Goal: Find specific page/section: Find specific page/section

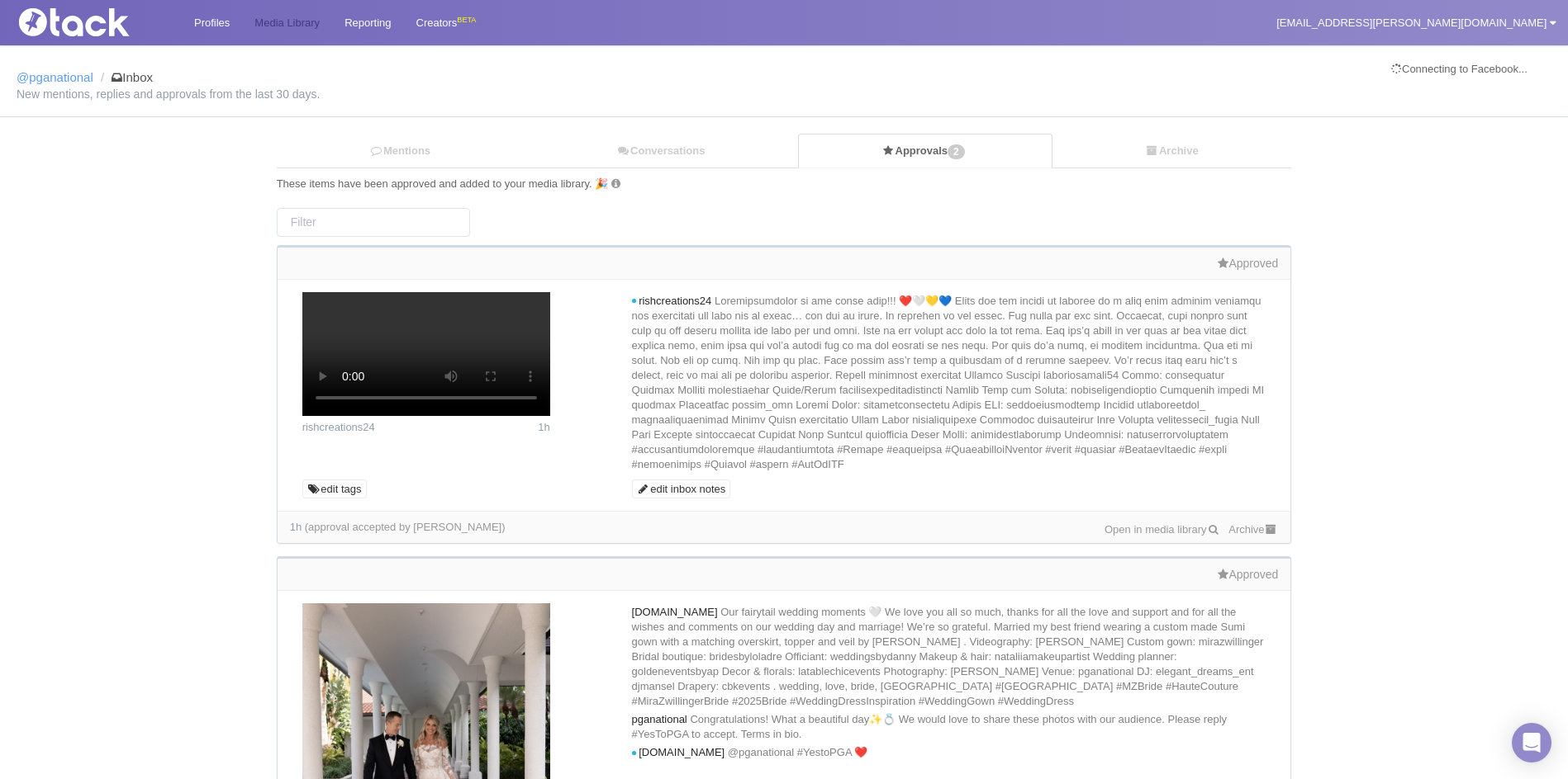
click at [296, 28] on link "Media Library" at bounding box center [287, 22] width 90 height 46
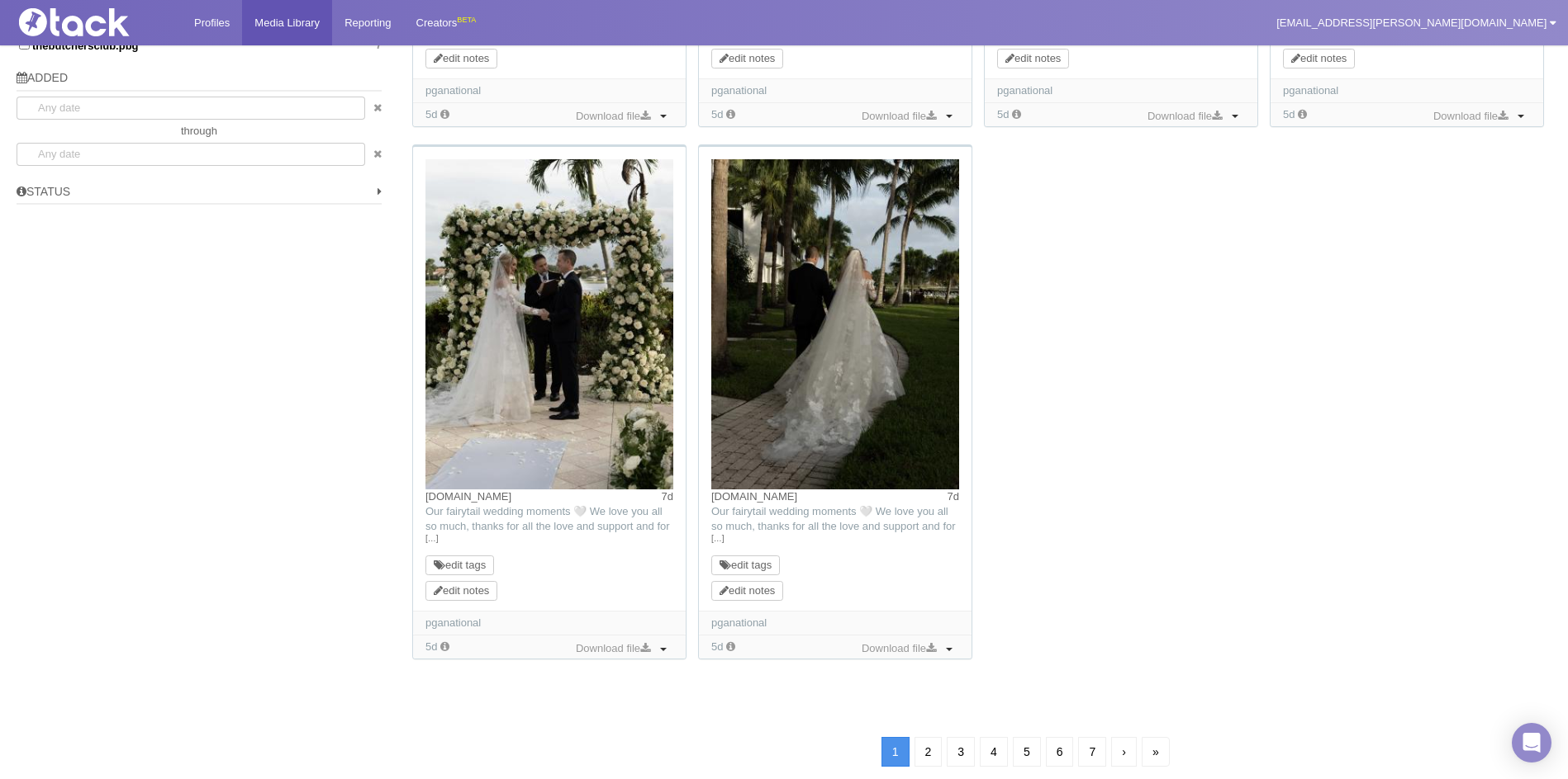
scroll to position [1314, 0]
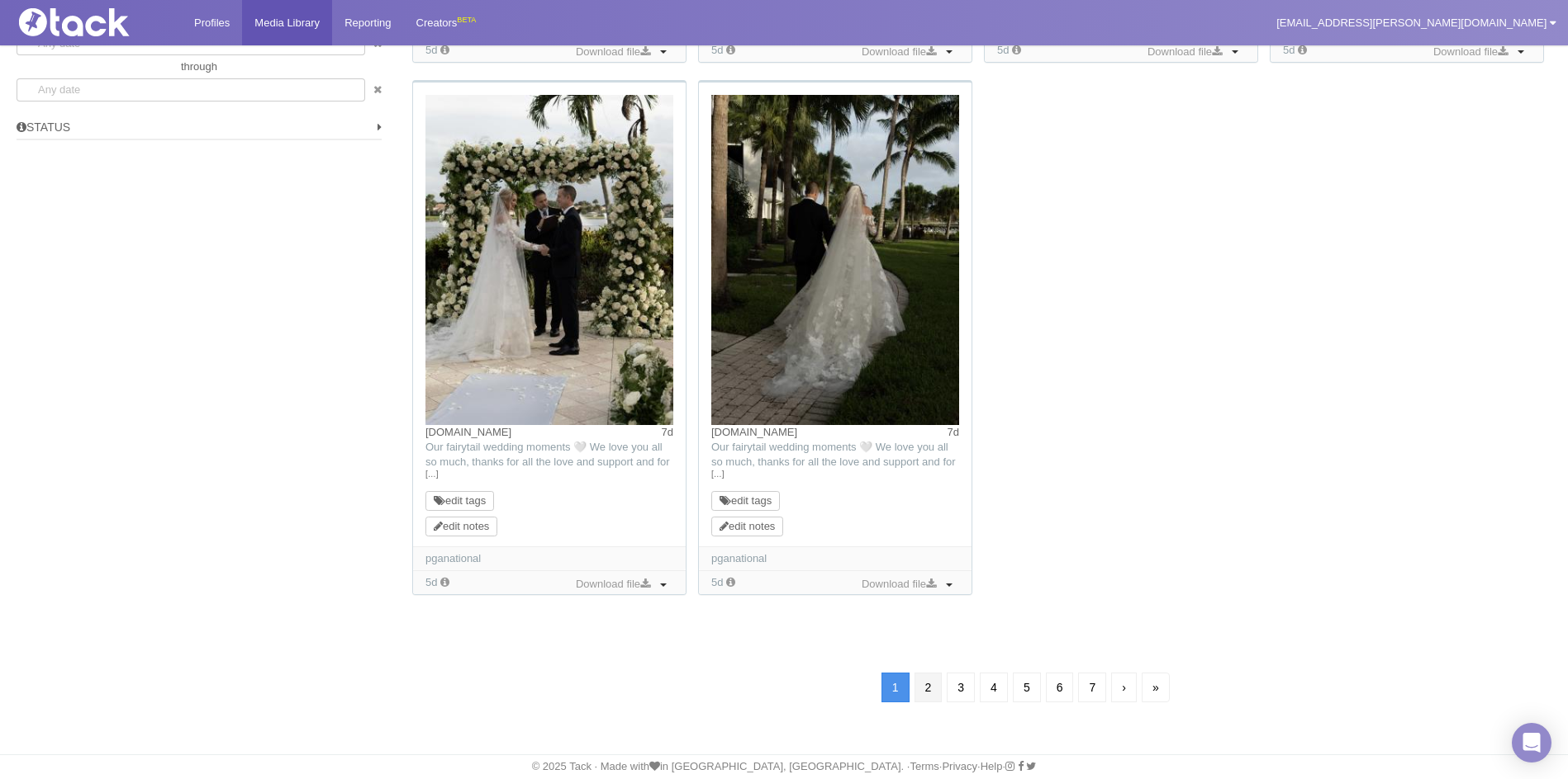
click at [920, 691] on link "2" at bounding box center [929, 688] width 28 height 30
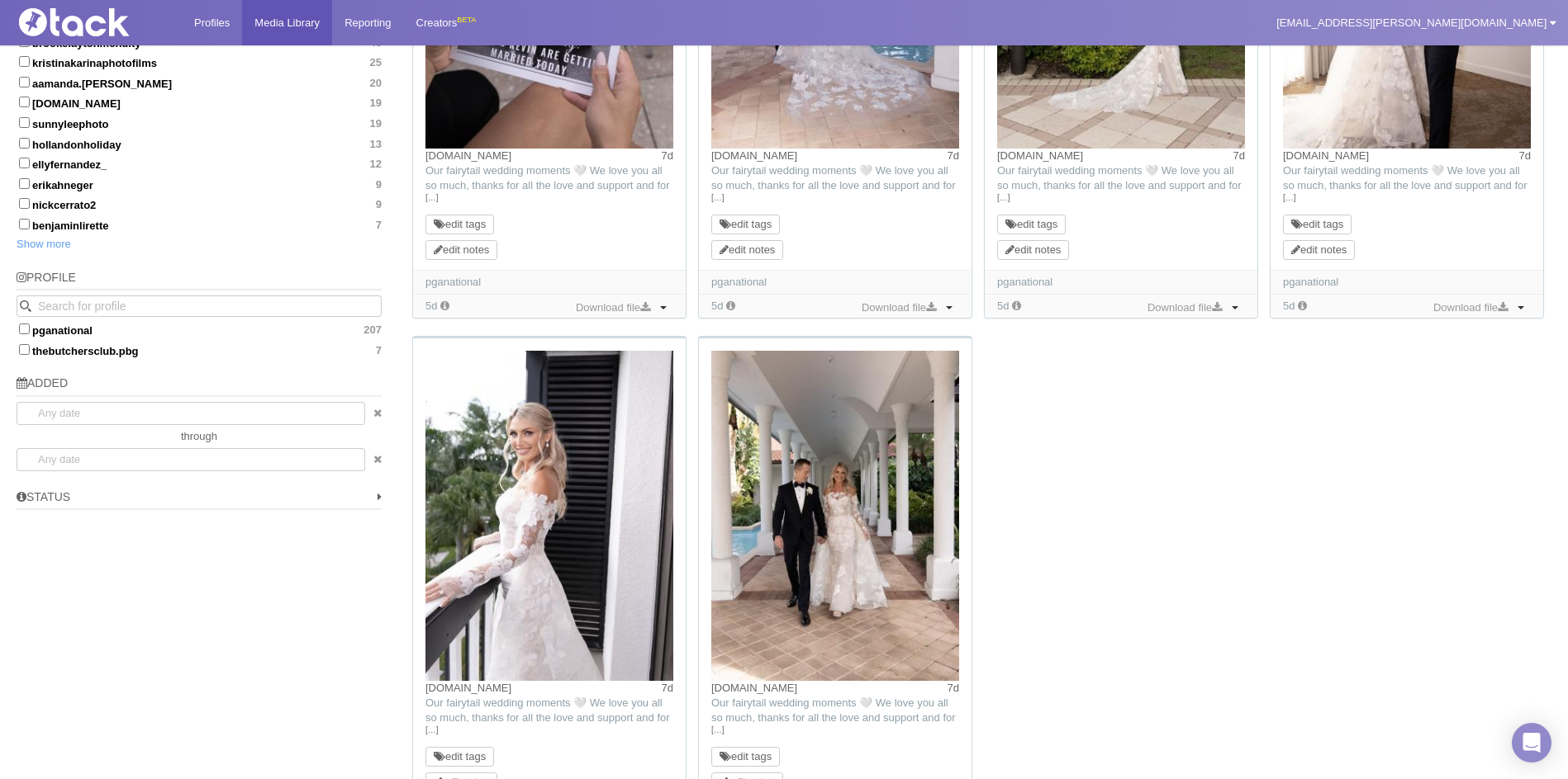
scroll to position [1201, 0]
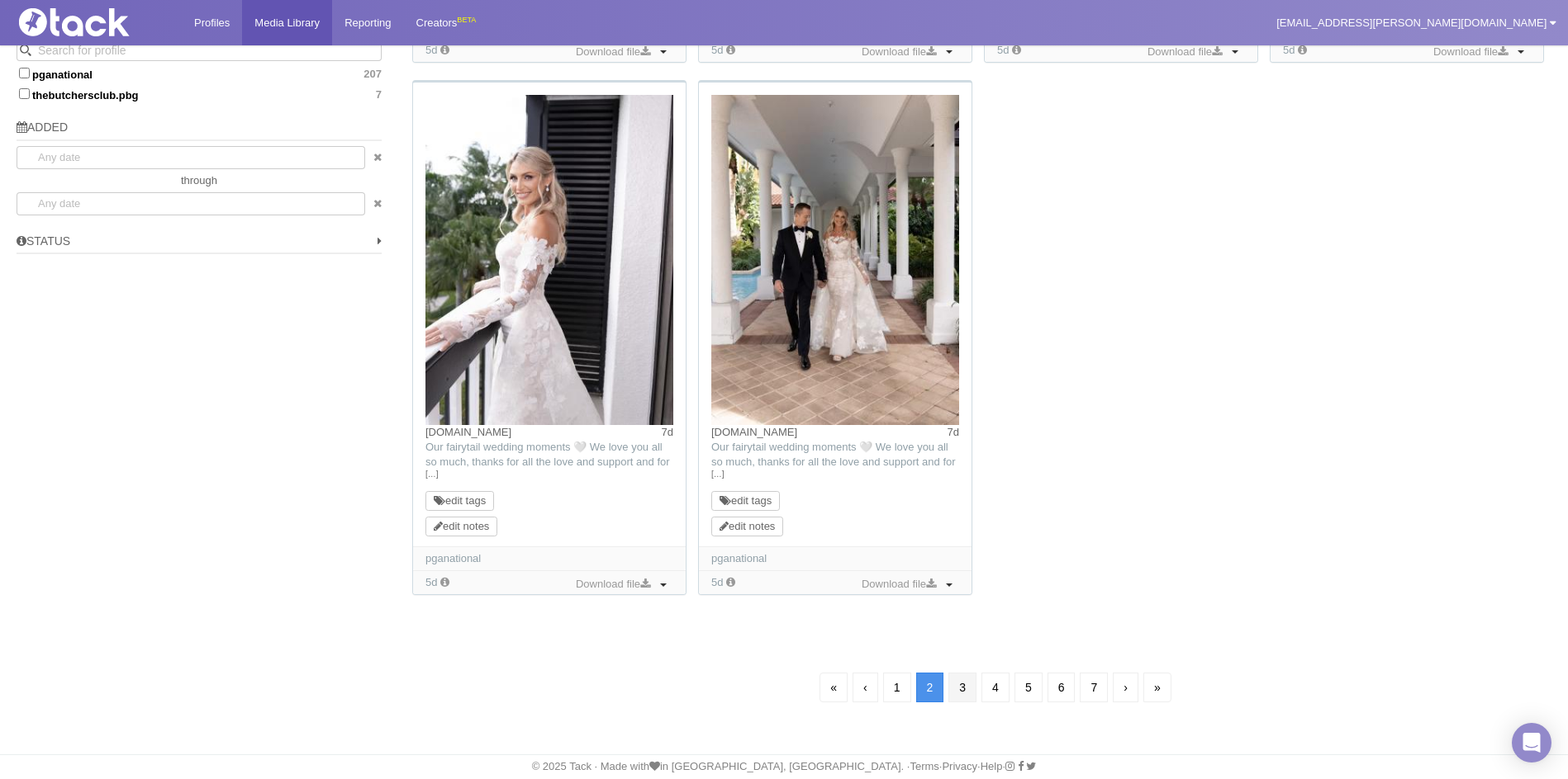
click at [953, 679] on link "3" at bounding box center [963, 688] width 28 height 30
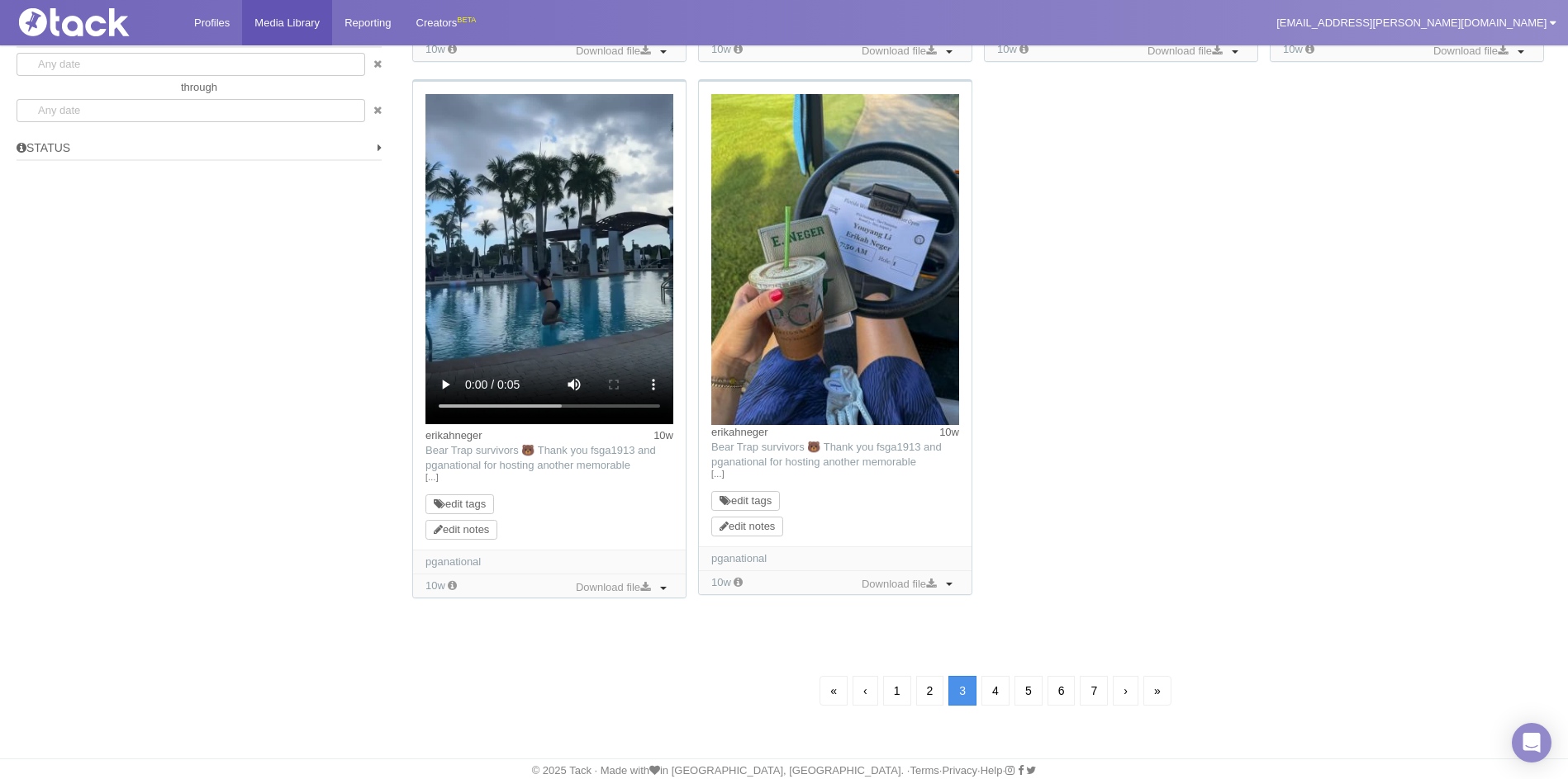
scroll to position [1297, 0]
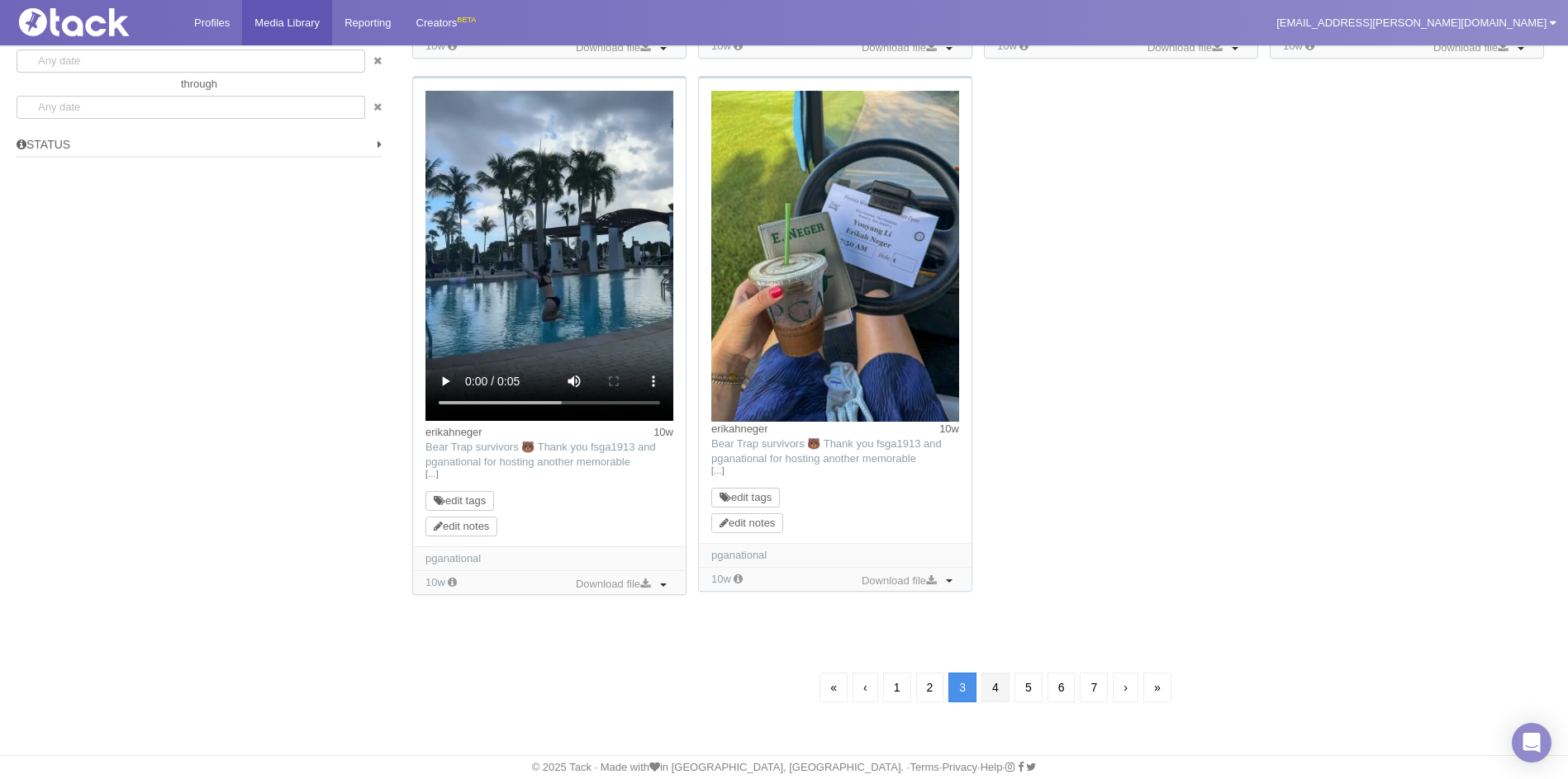
click at [995, 686] on link "4" at bounding box center [996, 688] width 28 height 30
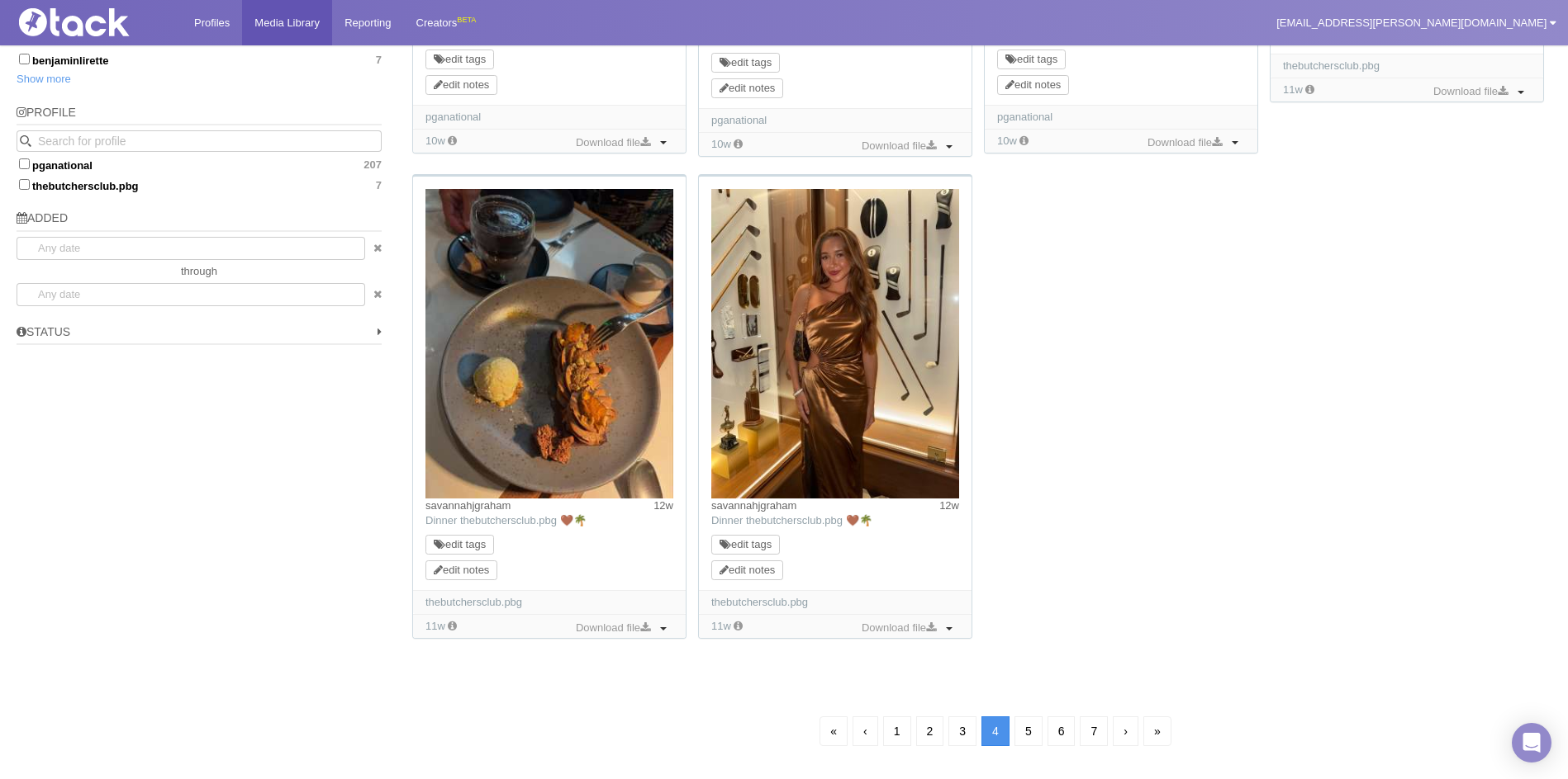
scroll to position [1154, 0]
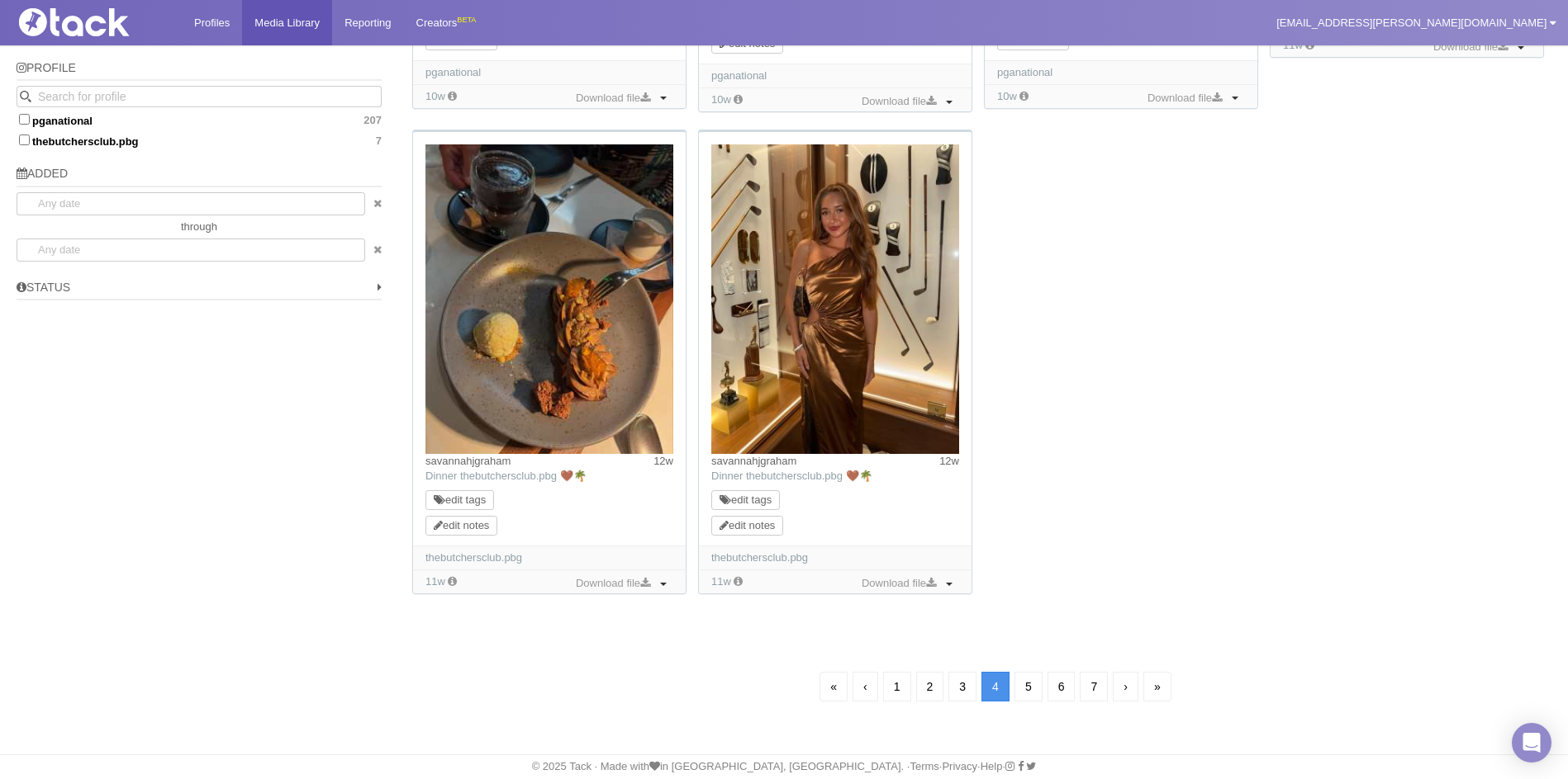
click at [601, 390] on img at bounding box center [549, 300] width 248 height 310
click at [1026, 690] on link "5" at bounding box center [1029, 687] width 28 height 30
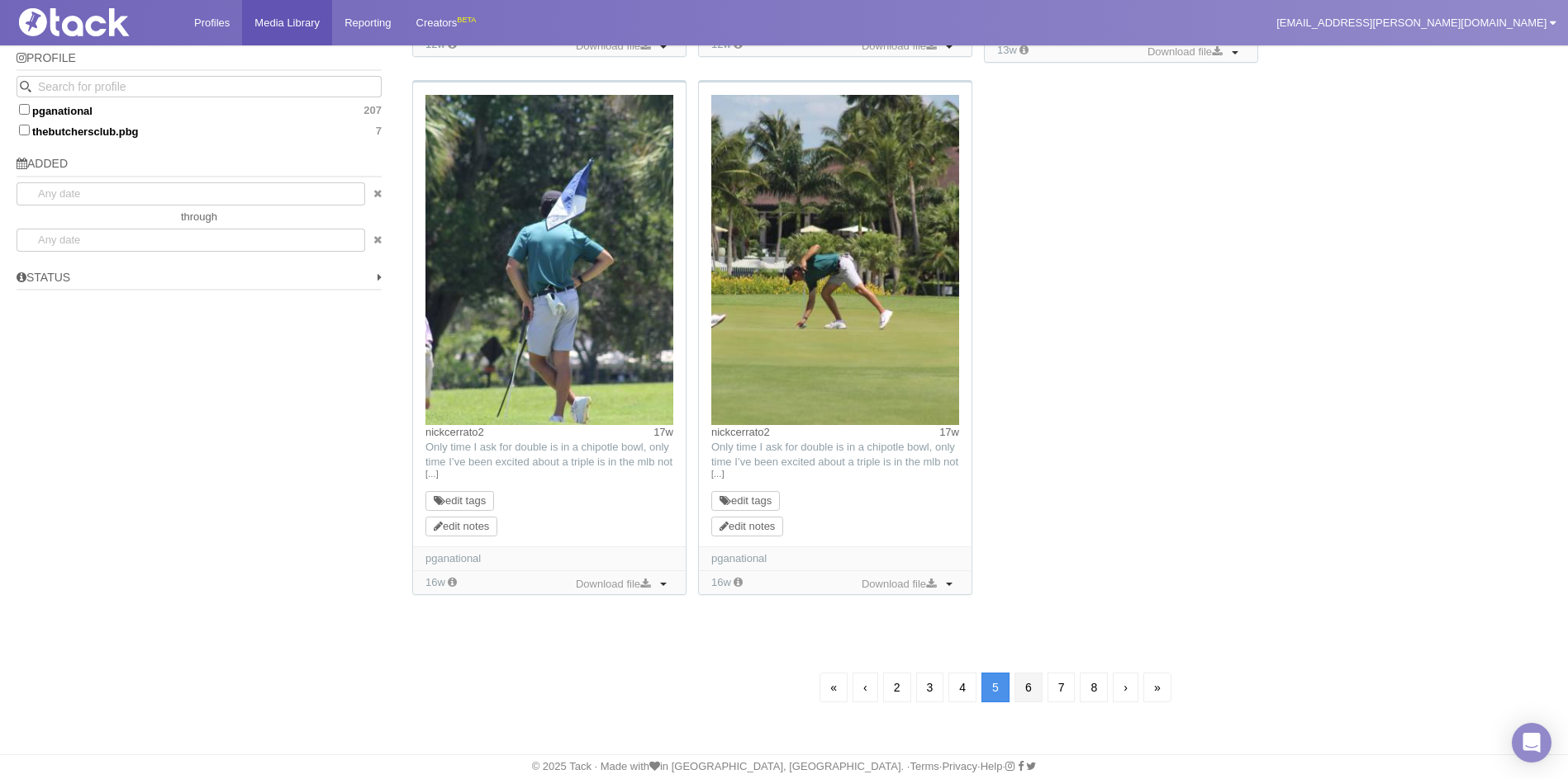
click at [1033, 692] on link "6" at bounding box center [1029, 688] width 28 height 30
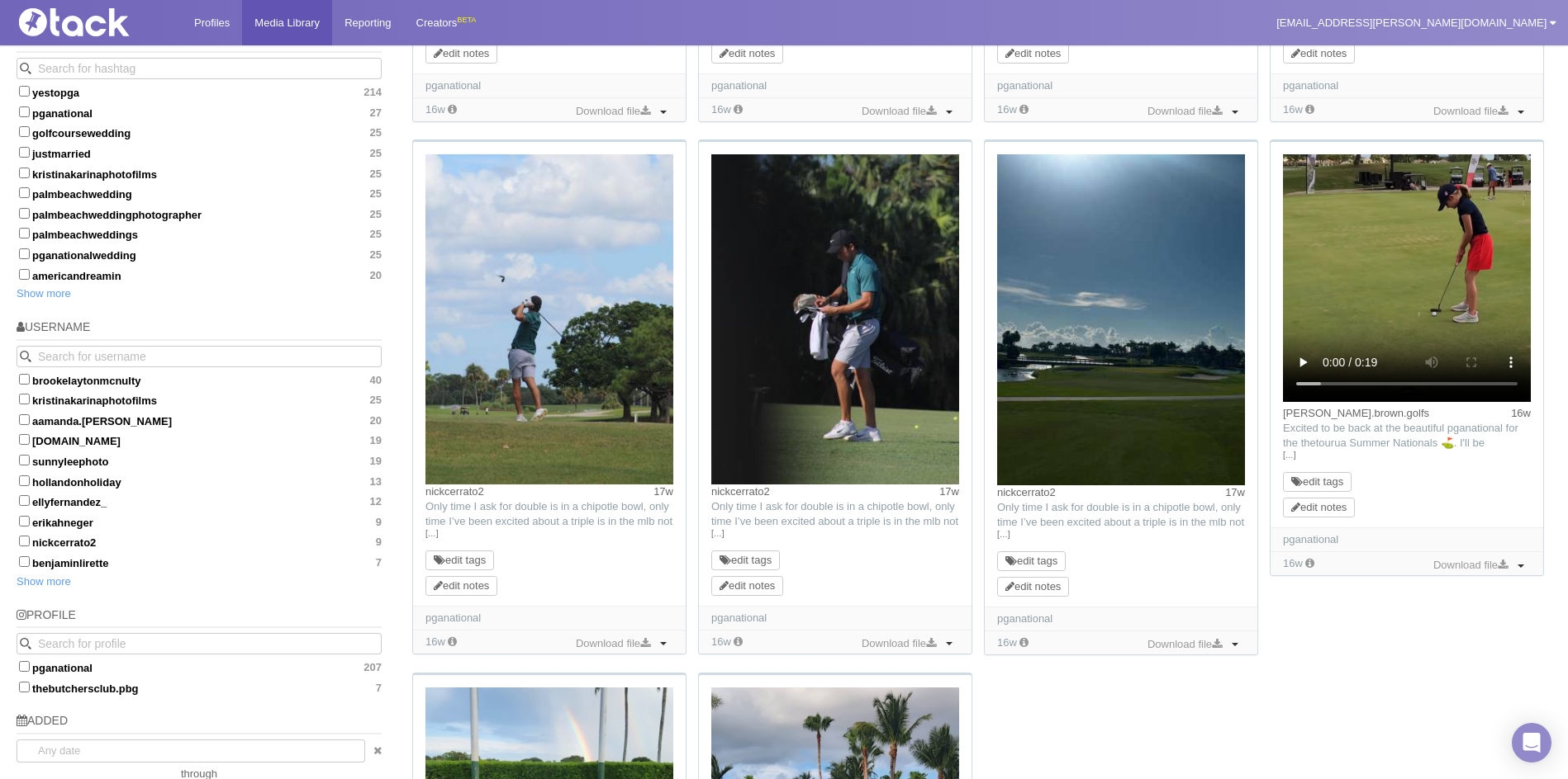
scroll to position [614, 0]
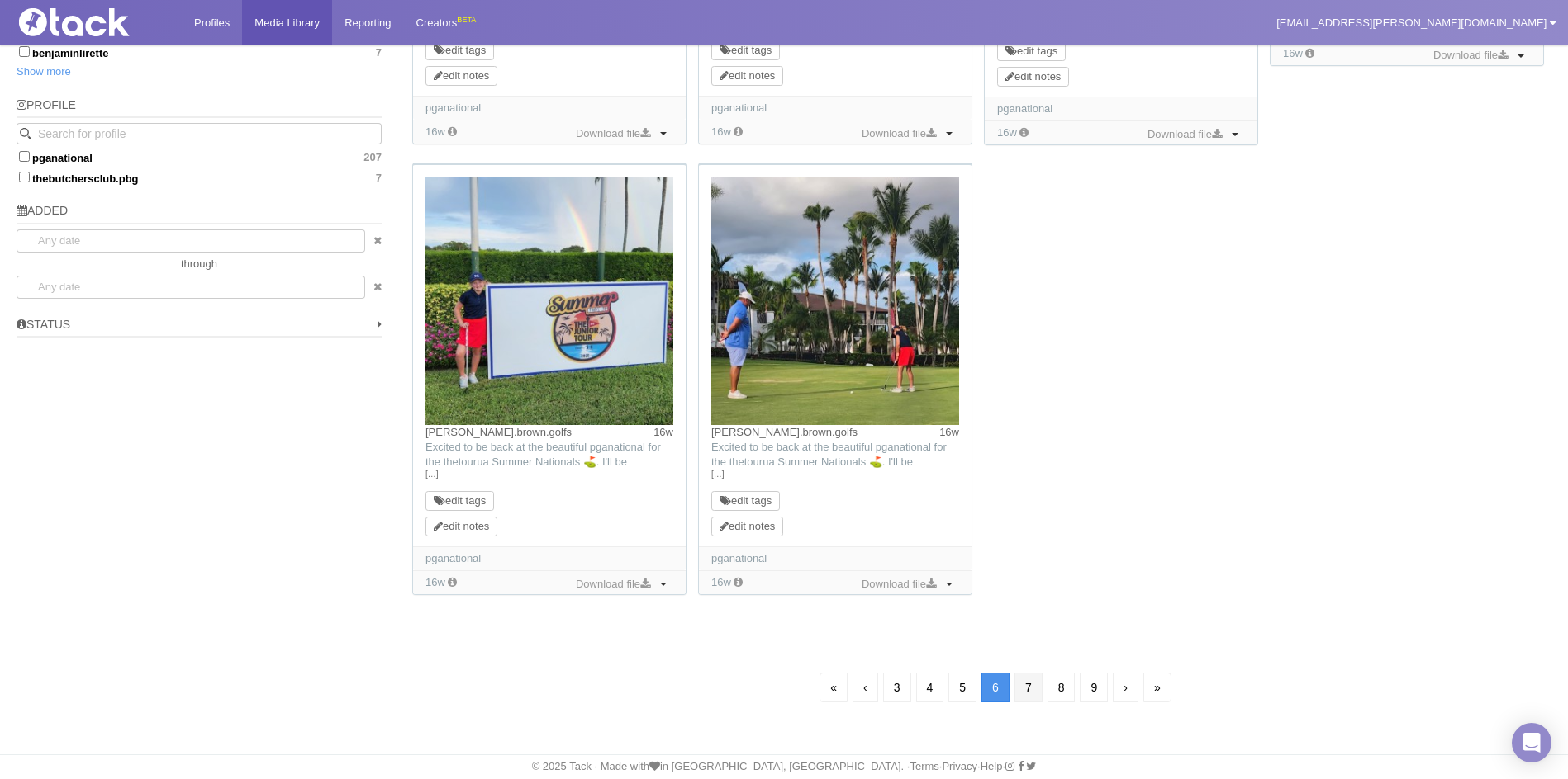
click at [1035, 686] on link "7" at bounding box center [1029, 688] width 28 height 30
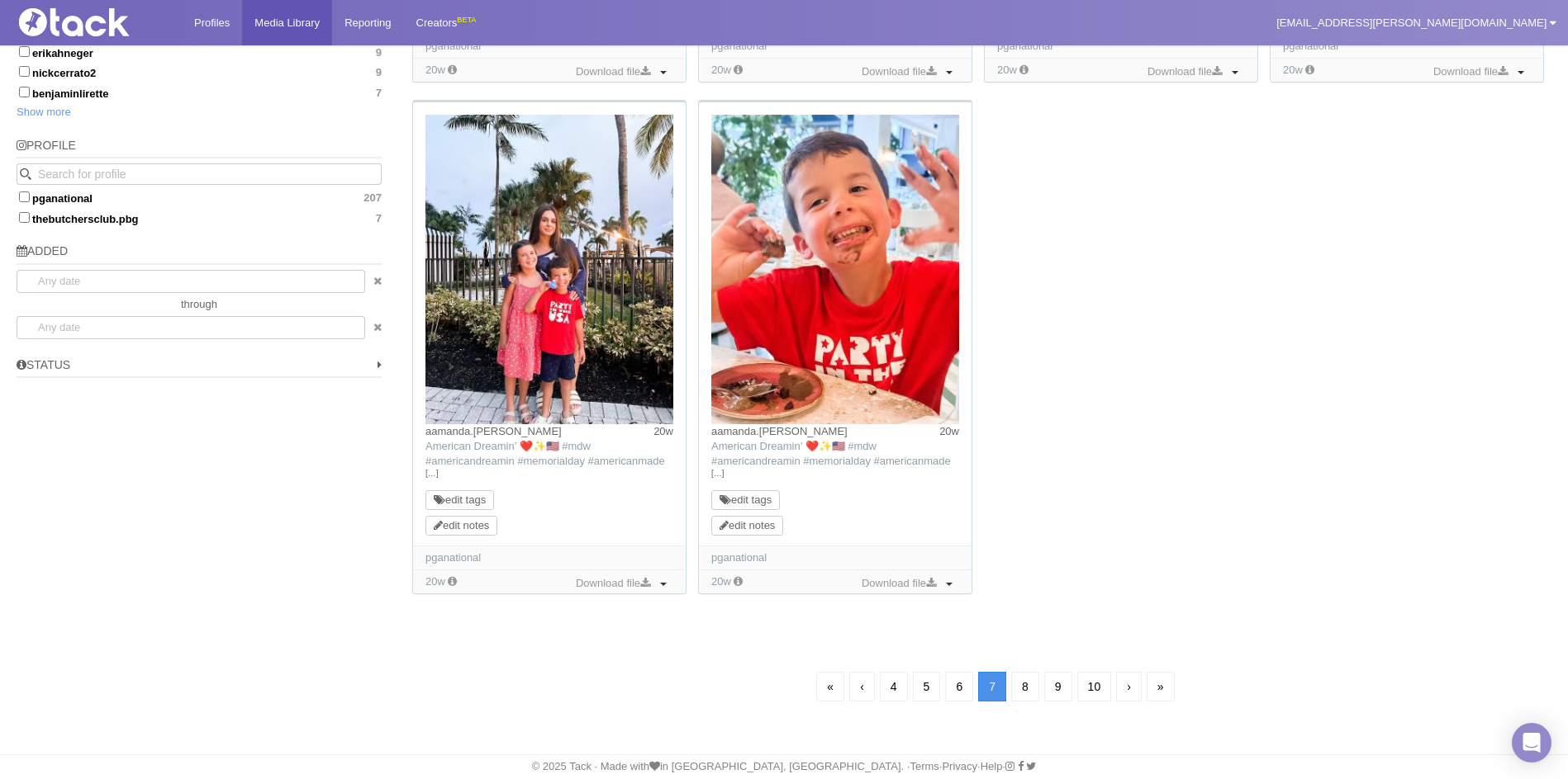
scroll to position [119, 0]
click at [1018, 685] on link "8" at bounding box center [1025, 687] width 28 height 30
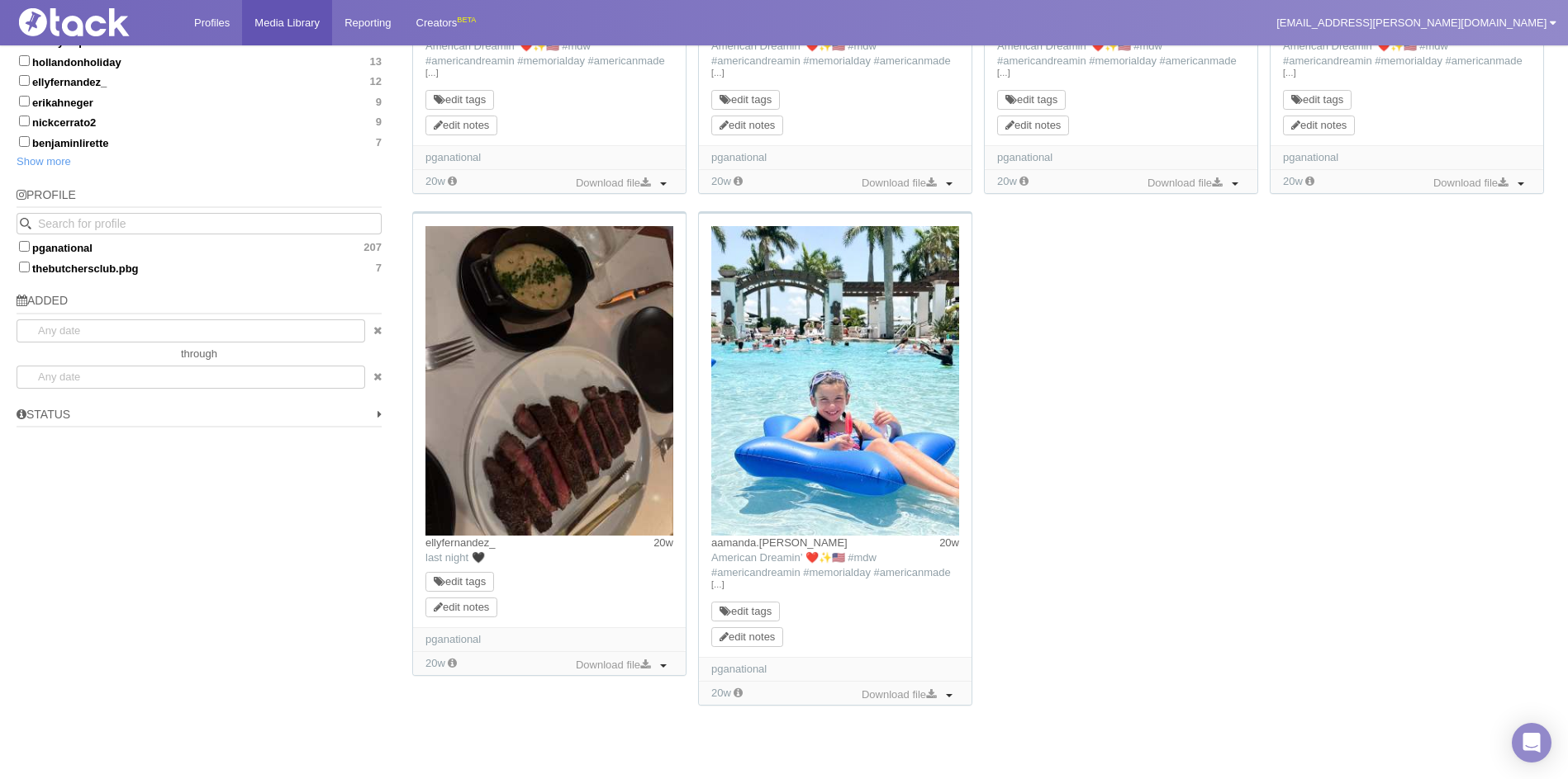
scroll to position [1109, 0]
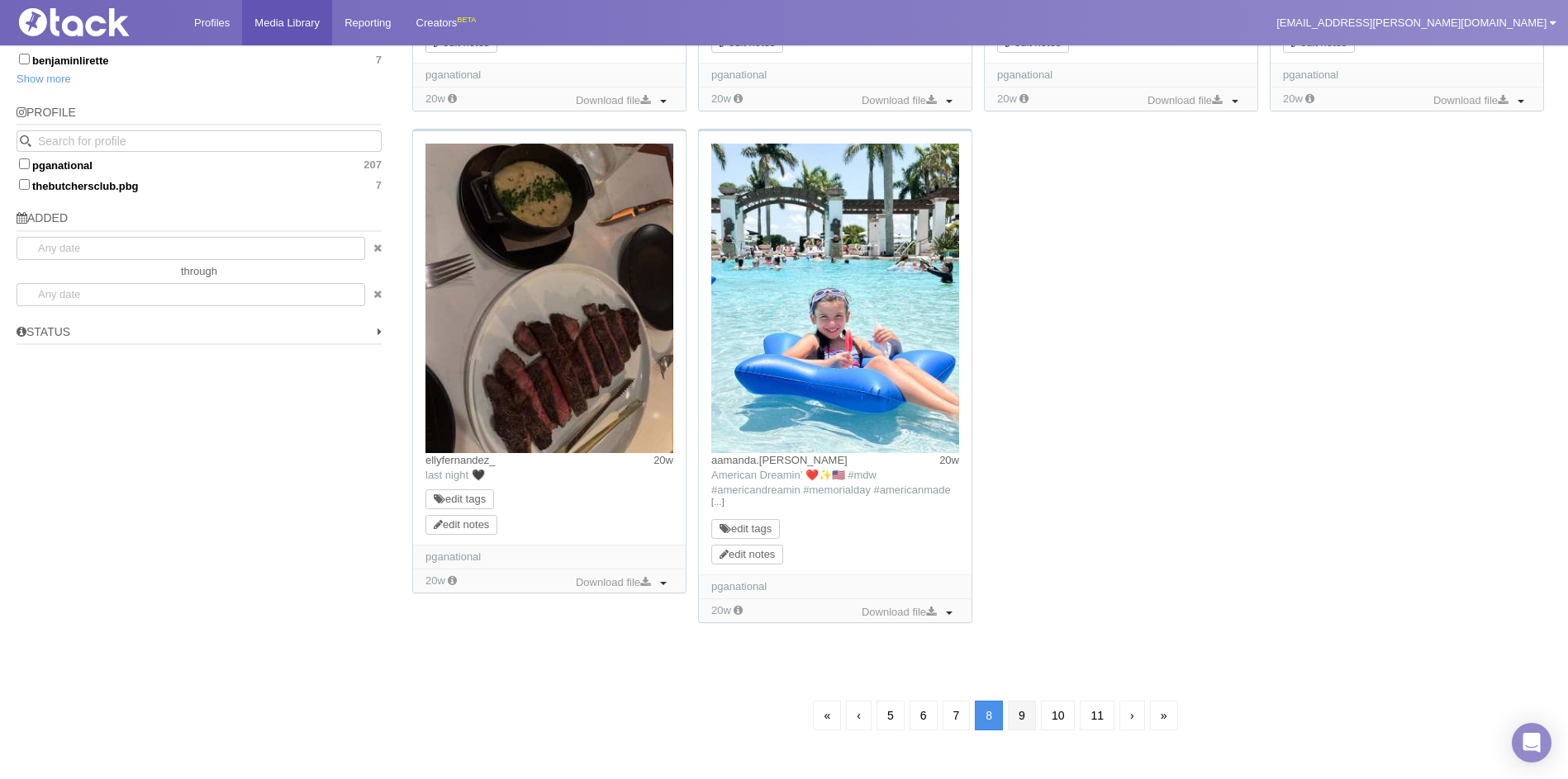
click at [1023, 718] on link "9" at bounding box center [1022, 716] width 28 height 30
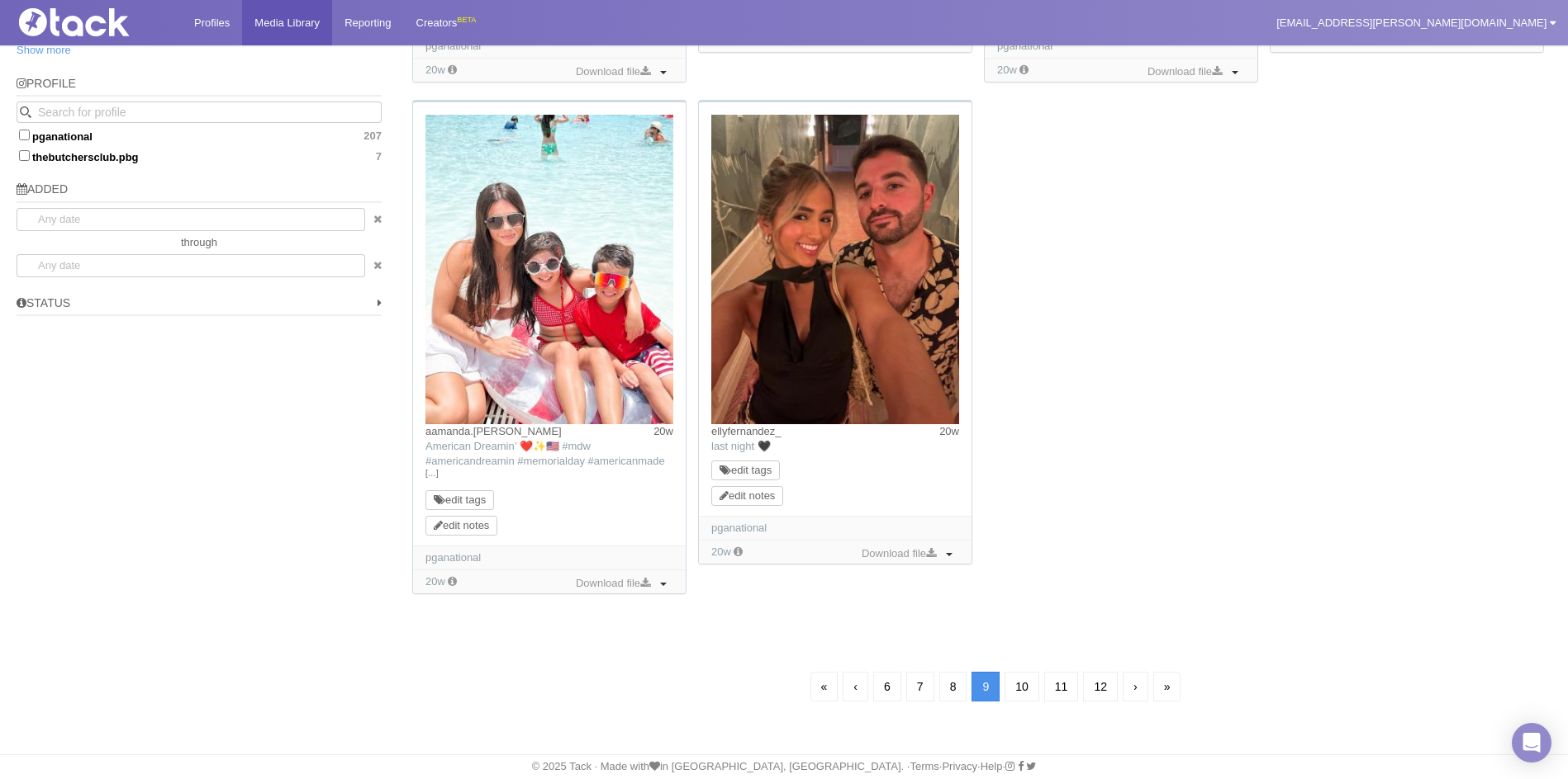
scroll to position [1139, 0]
click at [1019, 682] on link "10" at bounding box center [1022, 687] width 35 height 30
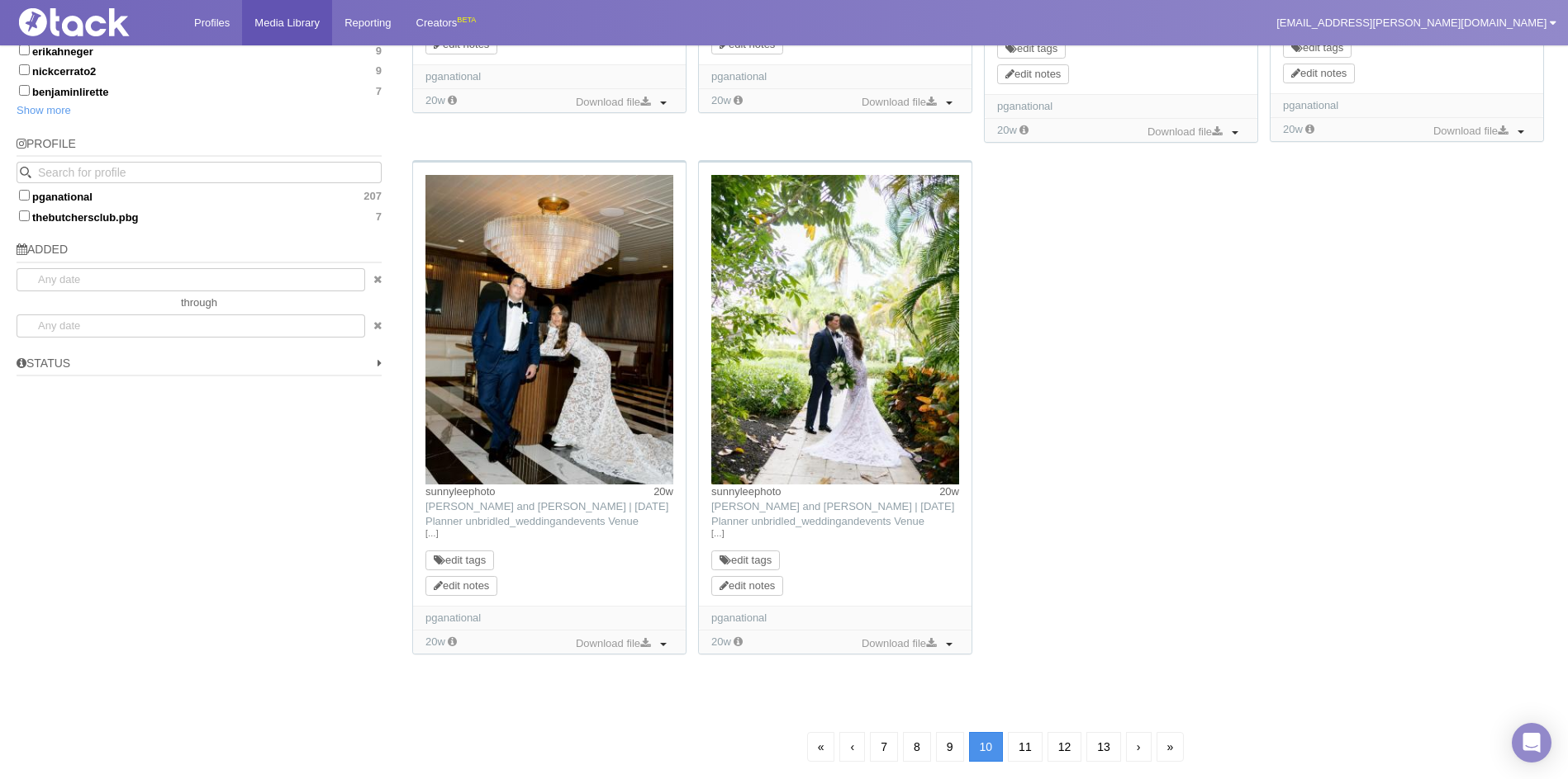
scroll to position [1139, 0]
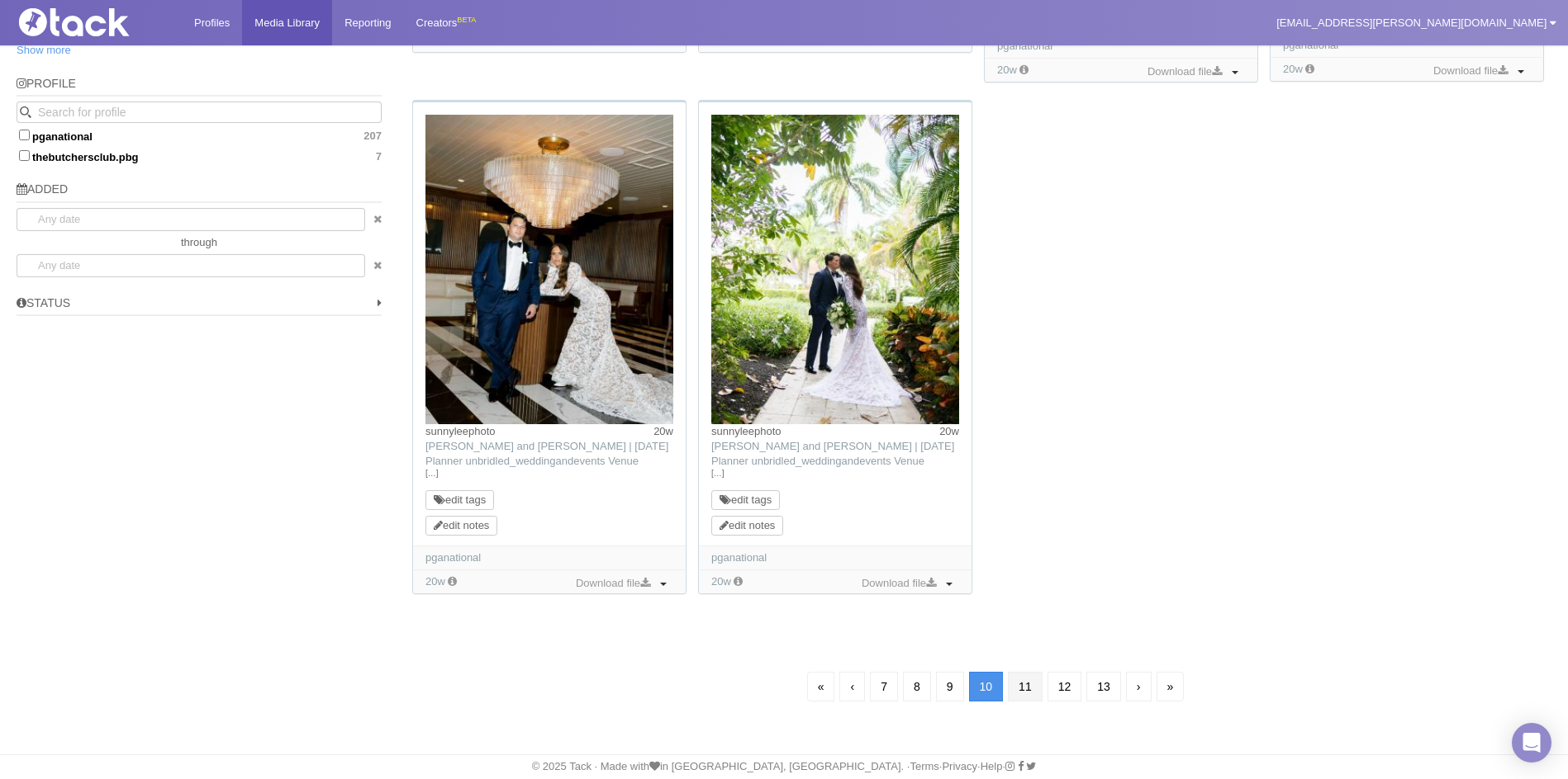
click at [1023, 683] on link "11" at bounding box center [1025, 687] width 35 height 30
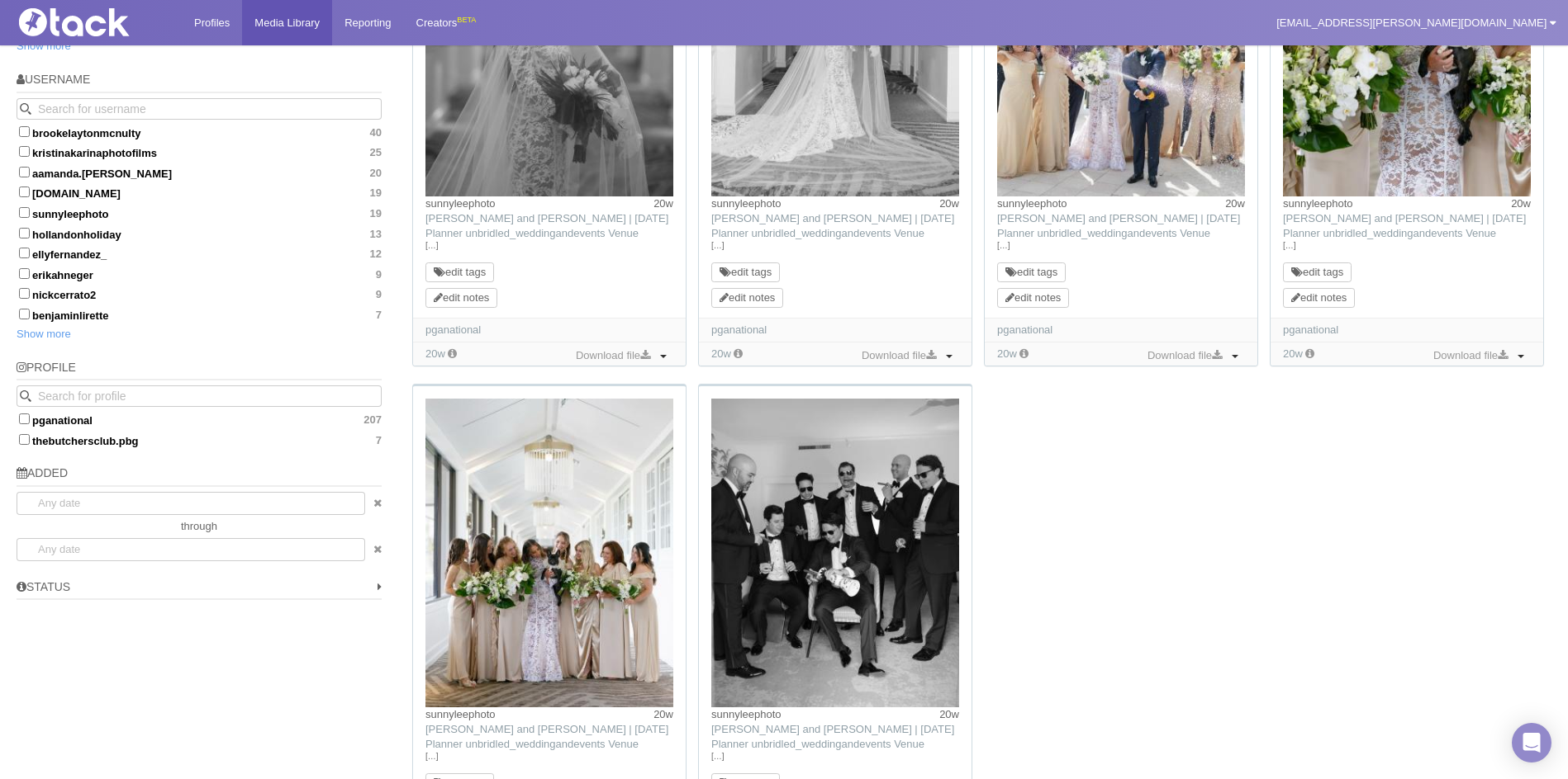
scroll to position [1138, 0]
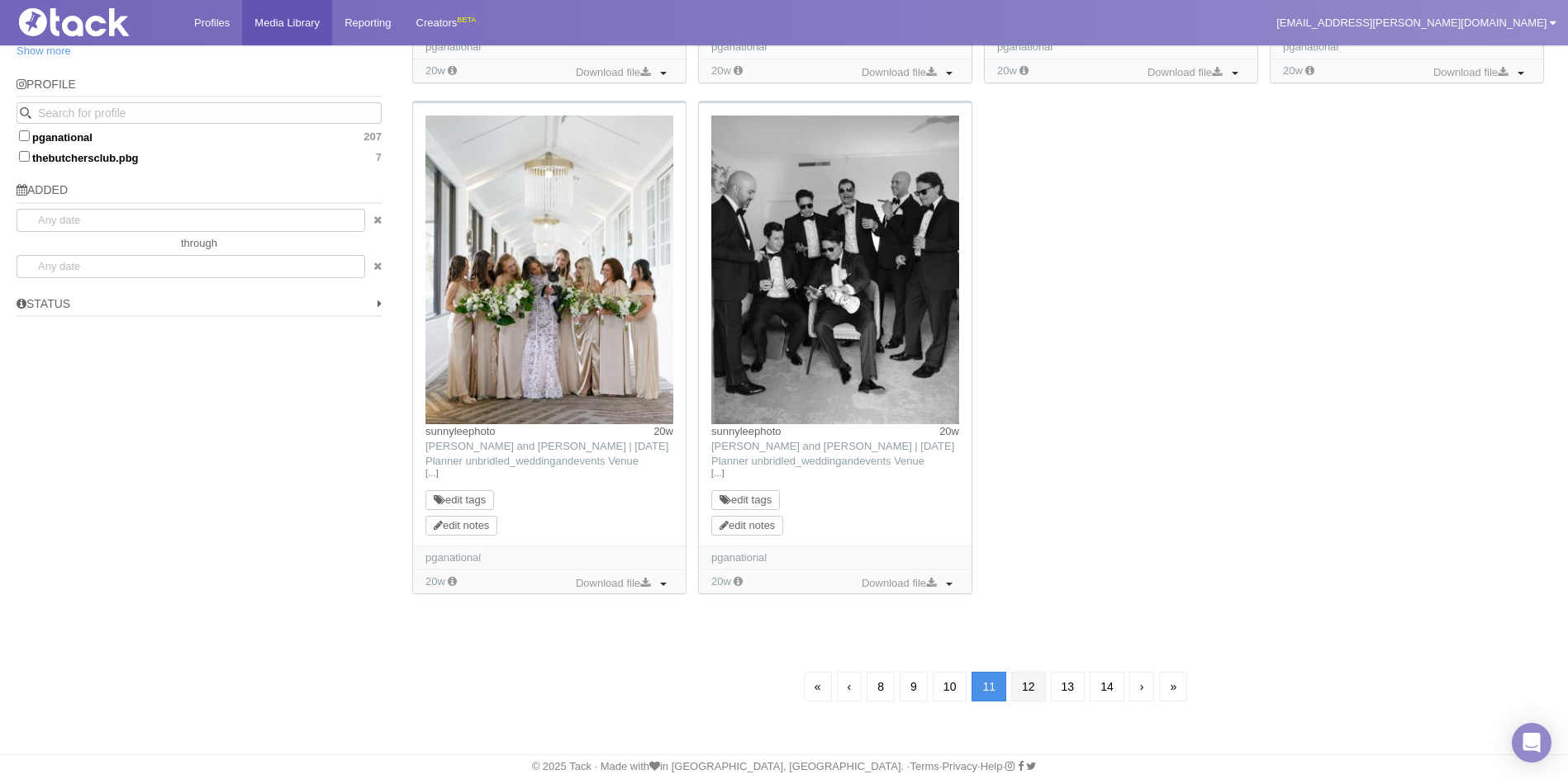
click at [1028, 690] on link "12" at bounding box center [1029, 687] width 35 height 30
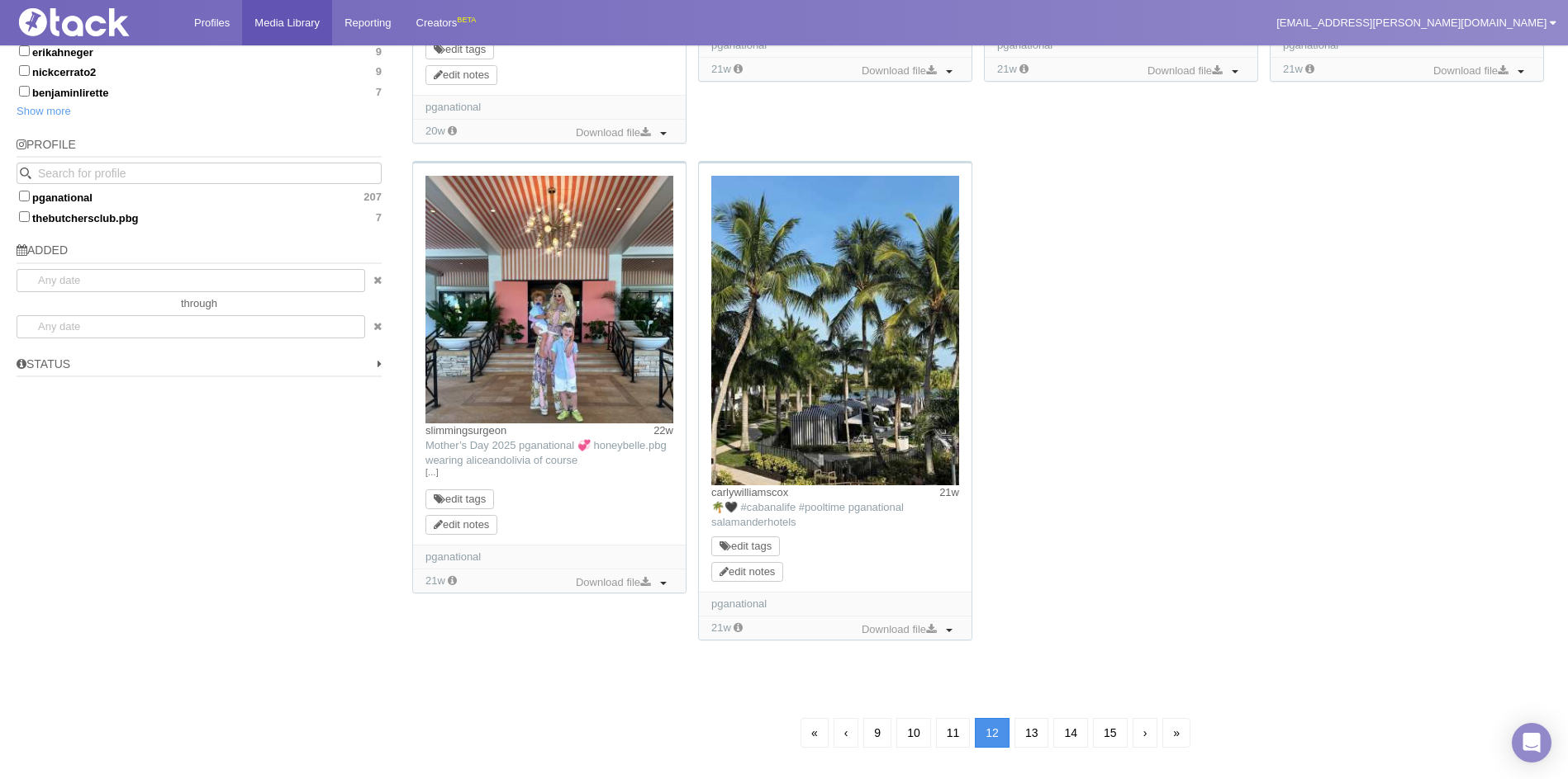
scroll to position [1124, 0]
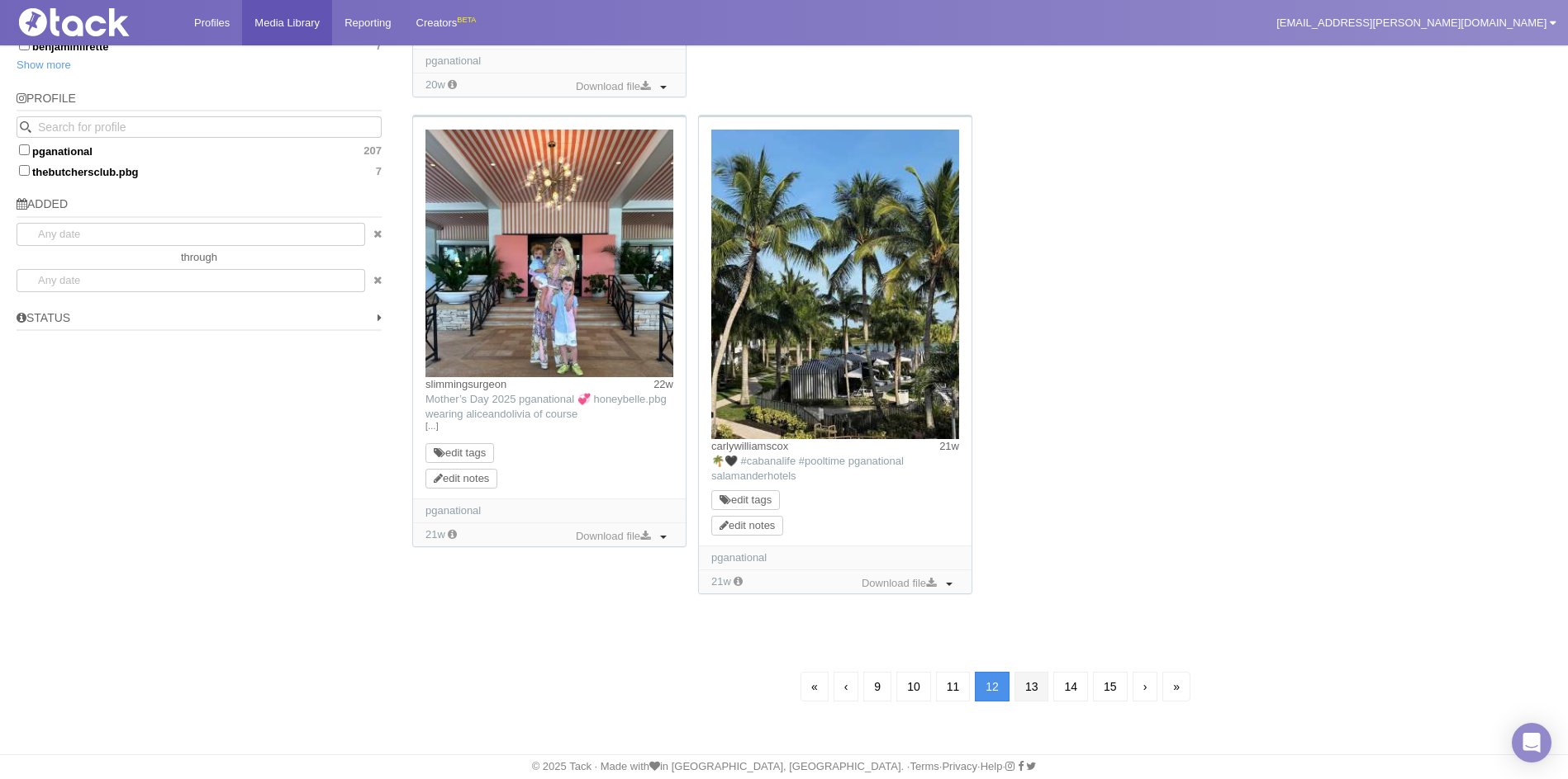
click at [1044, 681] on link "13" at bounding box center [1032, 687] width 35 height 30
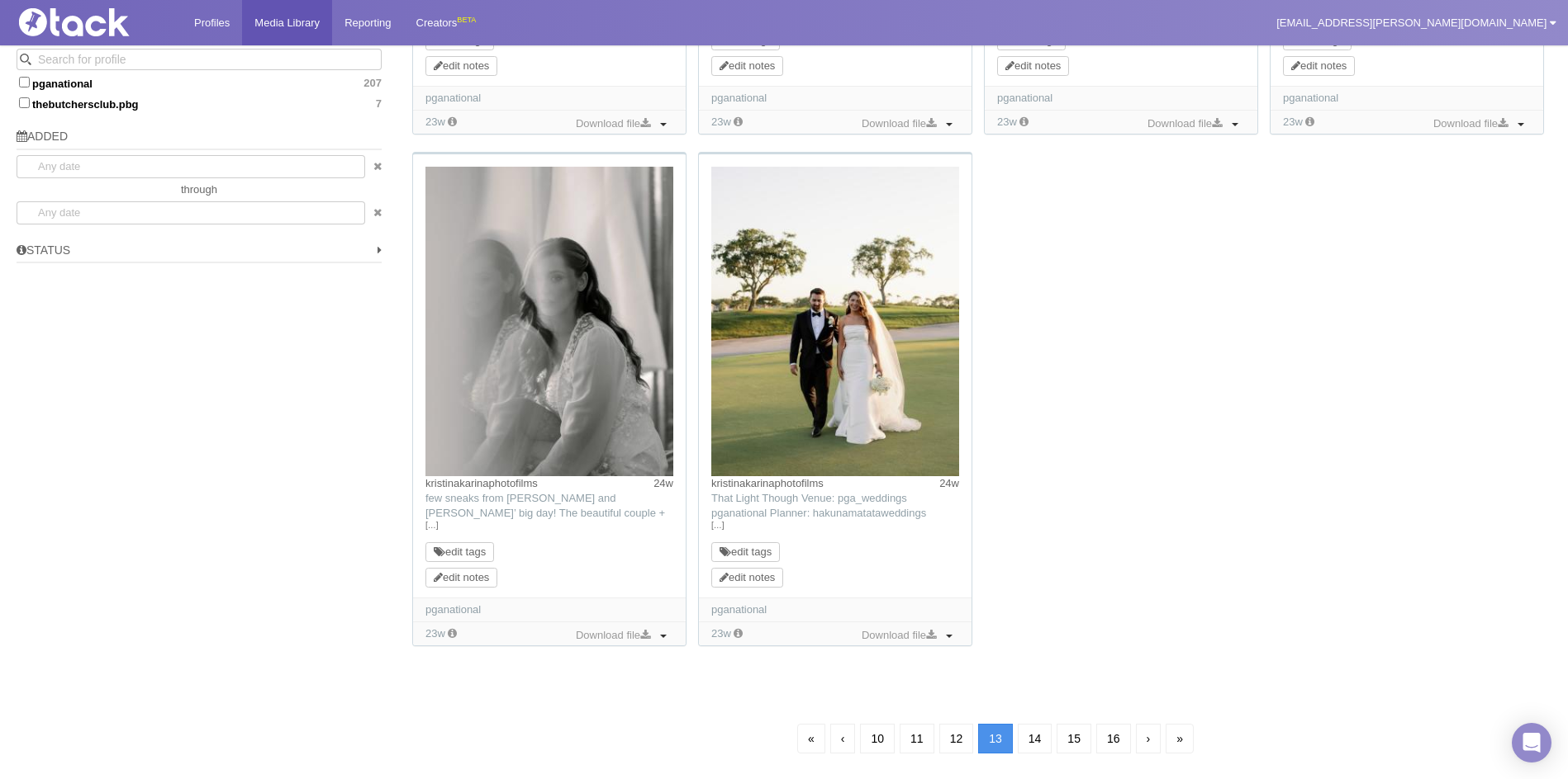
scroll to position [1258, 0]
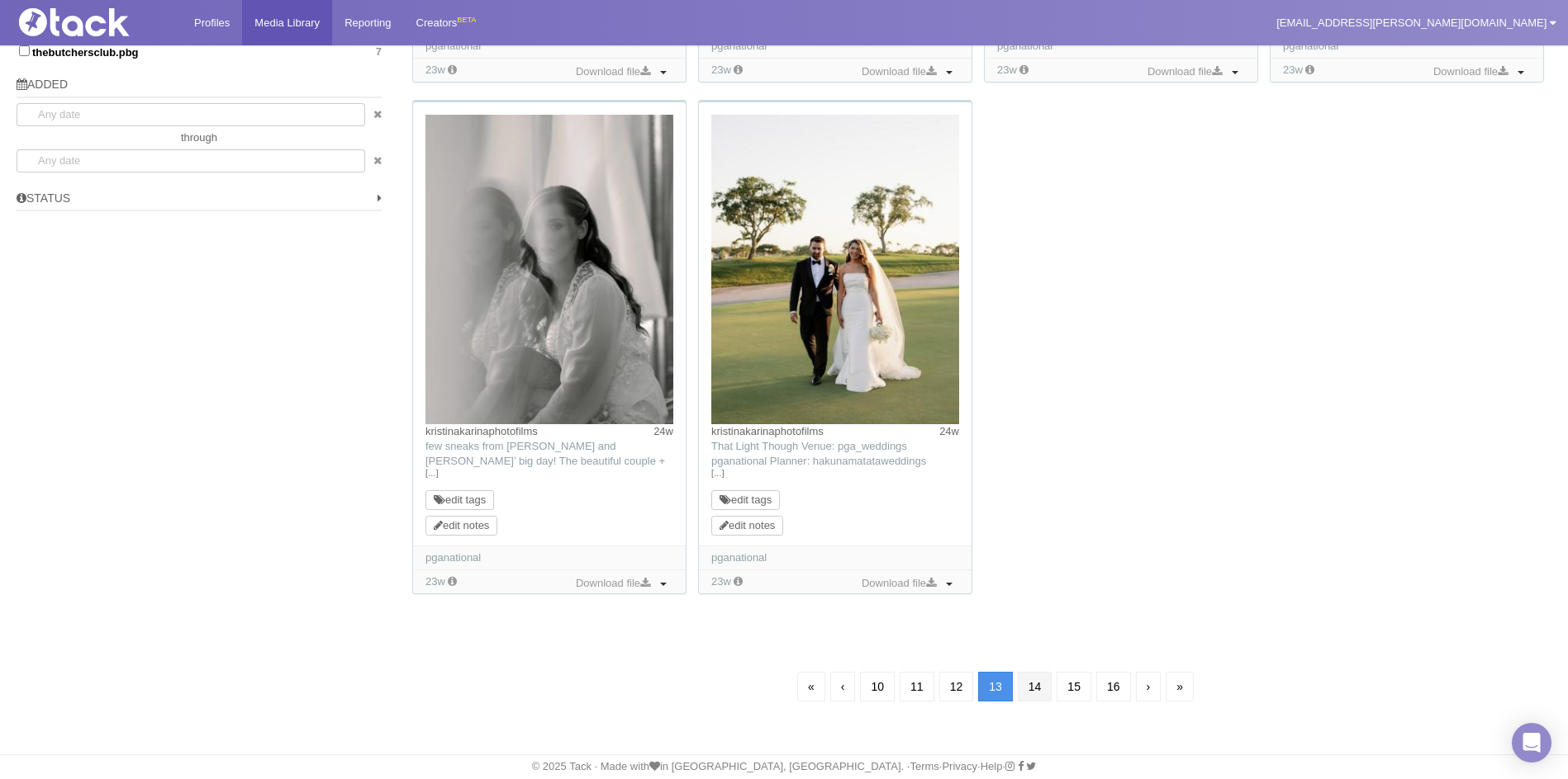
click at [1043, 686] on link "14" at bounding box center [1035, 687] width 35 height 30
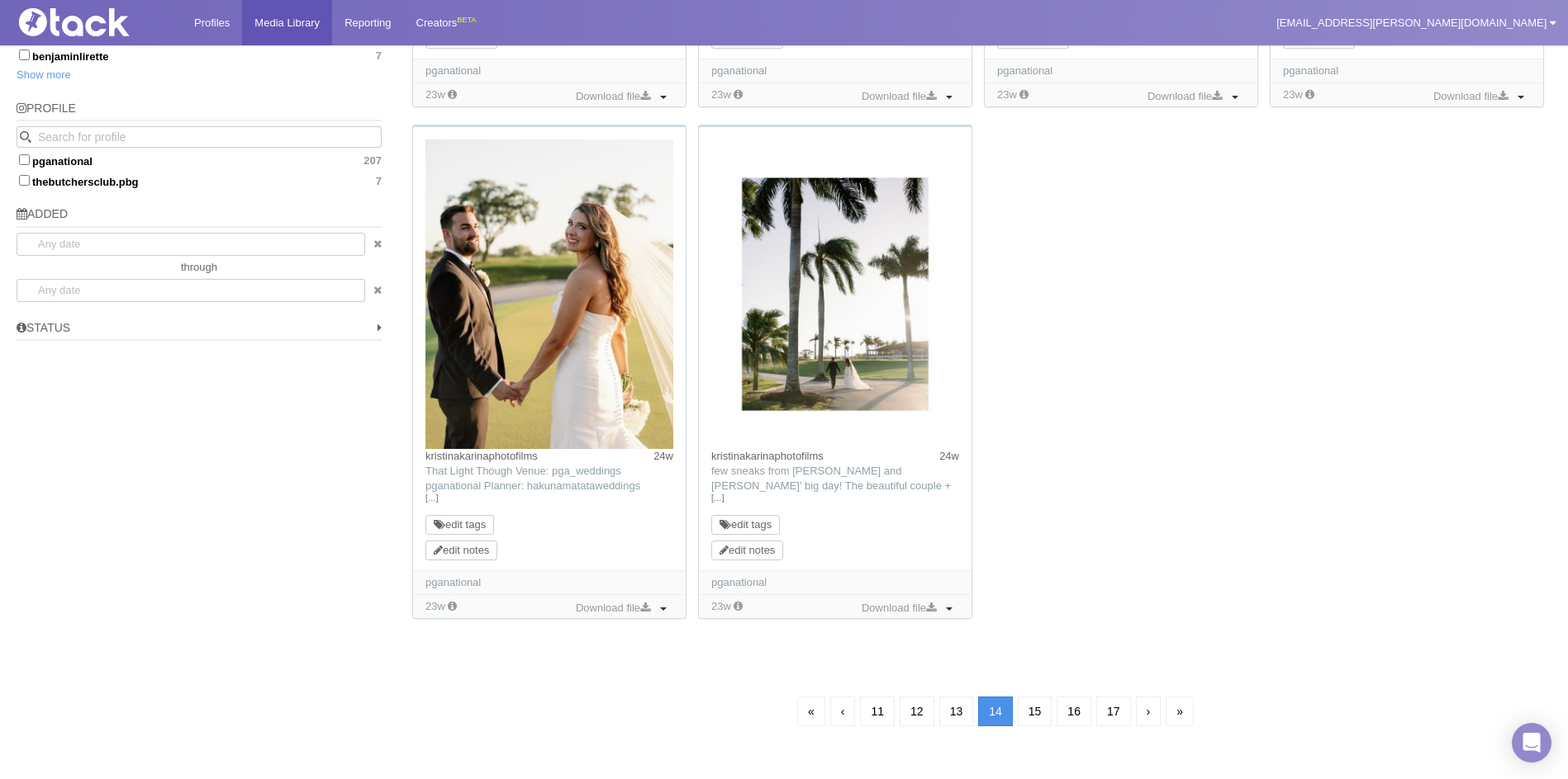
scroll to position [1139, 0]
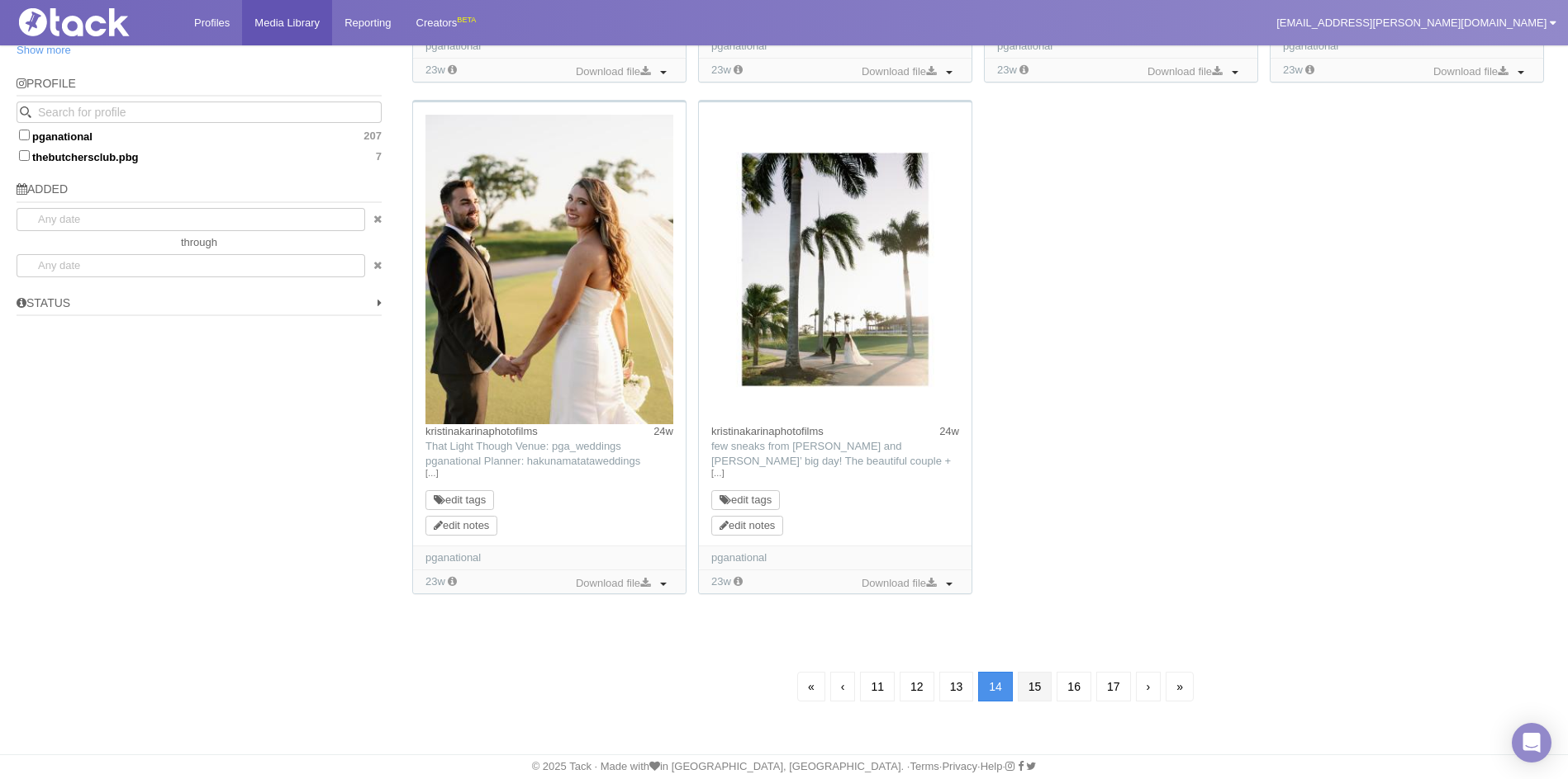
click at [1036, 681] on link "15" at bounding box center [1035, 687] width 35 height 30
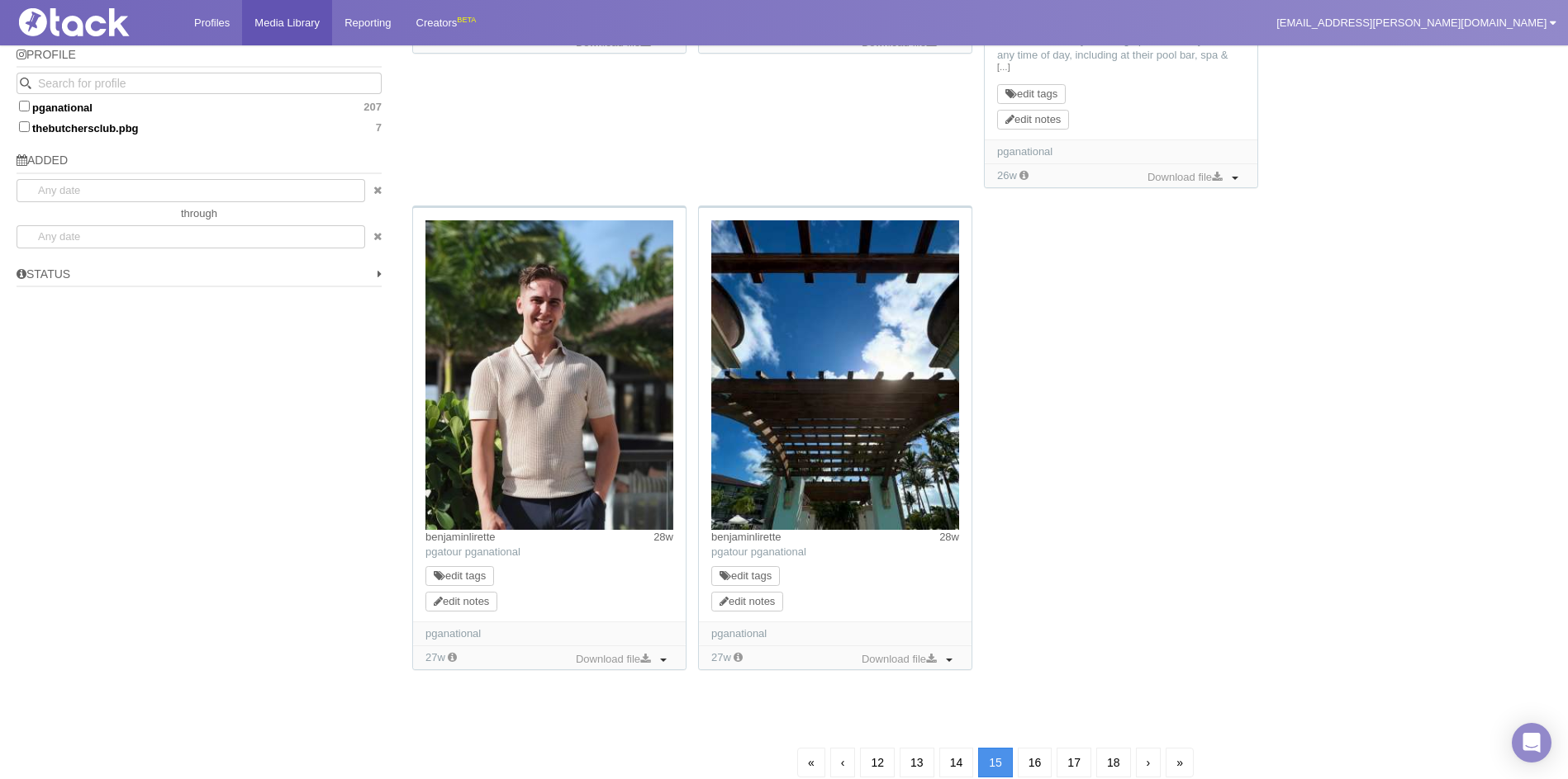
scroll to position [1243, 0]
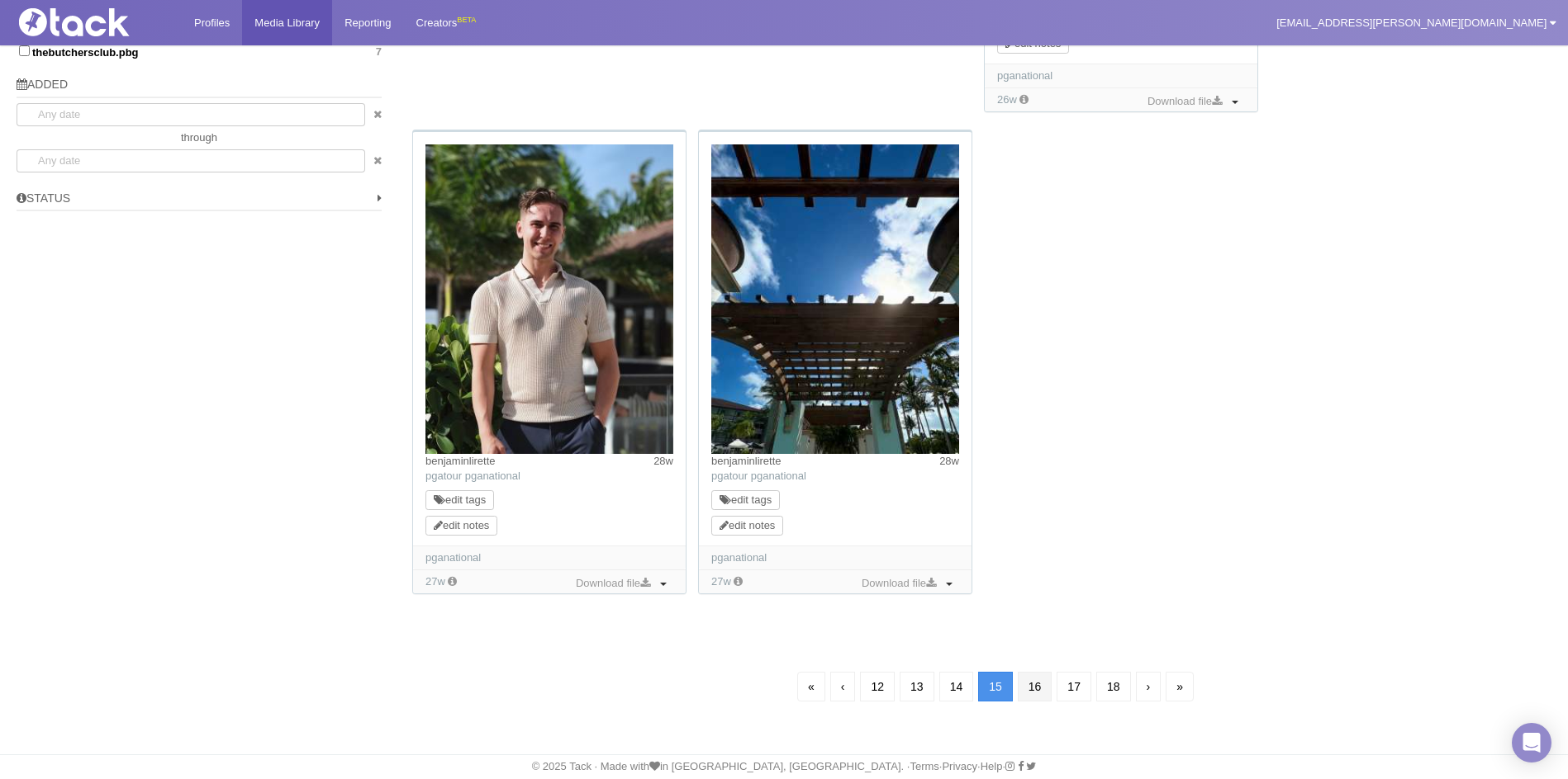
click at [1031, 681] on link "16" at bounding box center [1035, 687] width 35 height 30
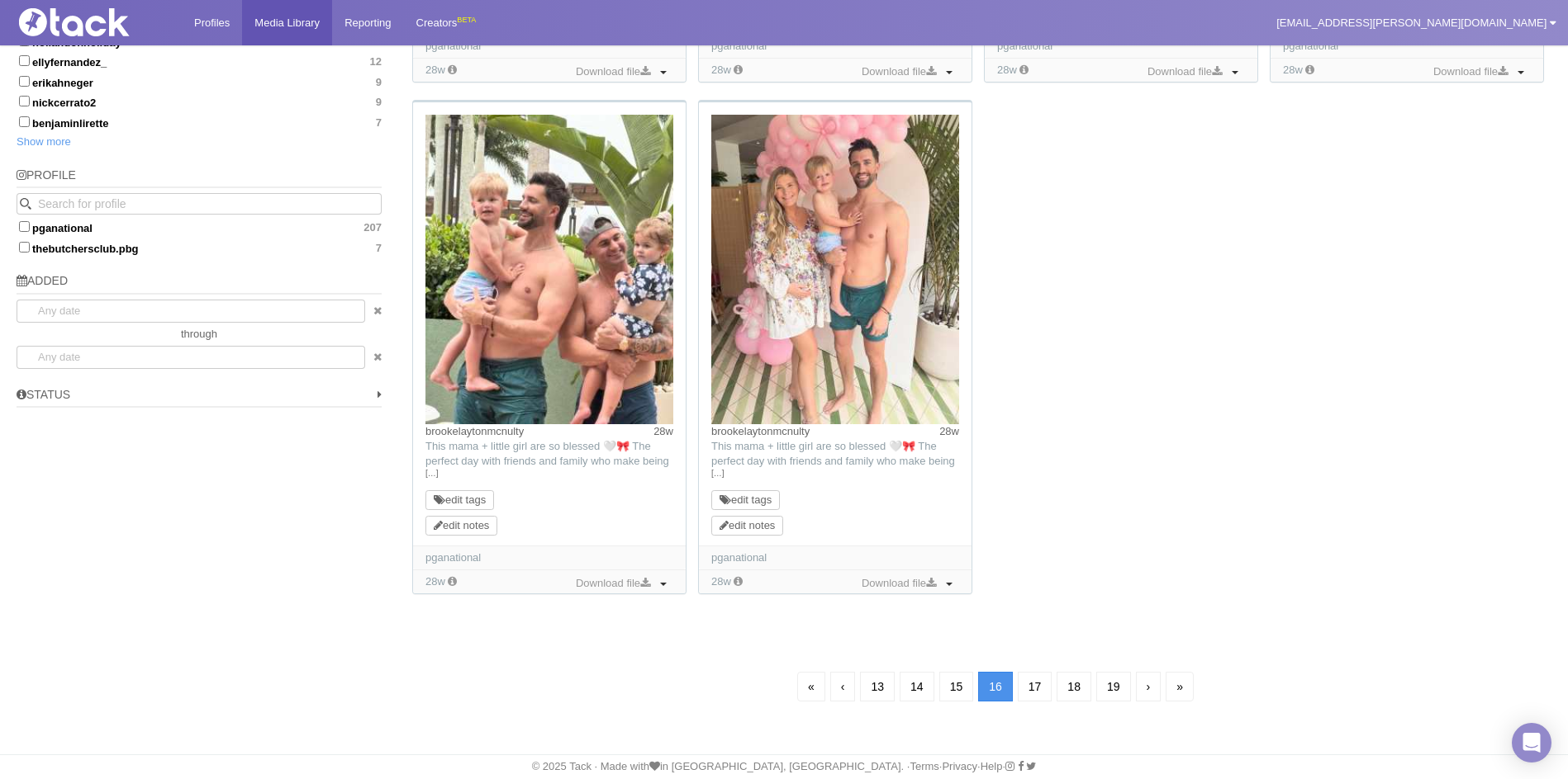
scroll to position [119, 0]
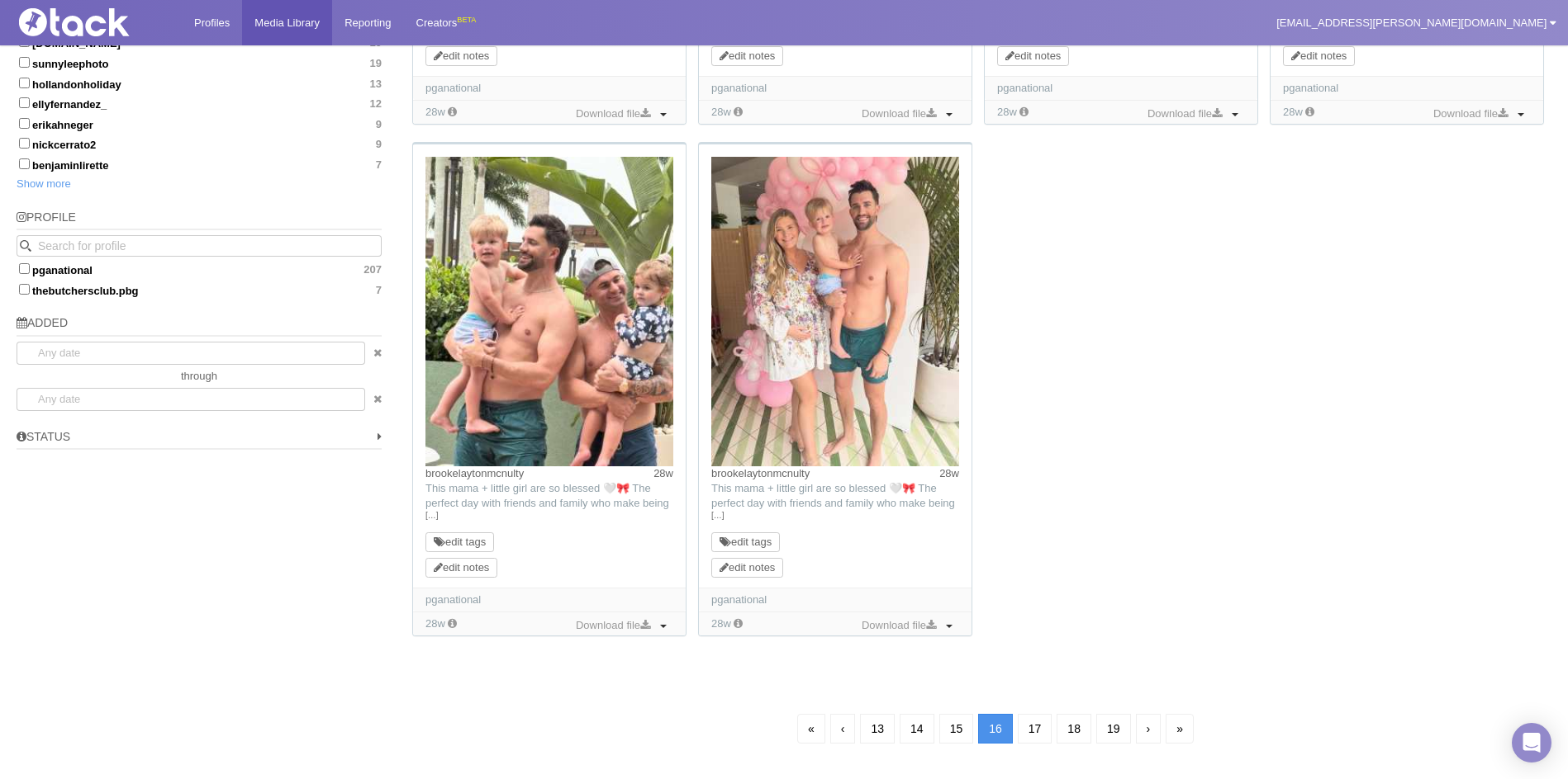
scroll to position [1047, 0]
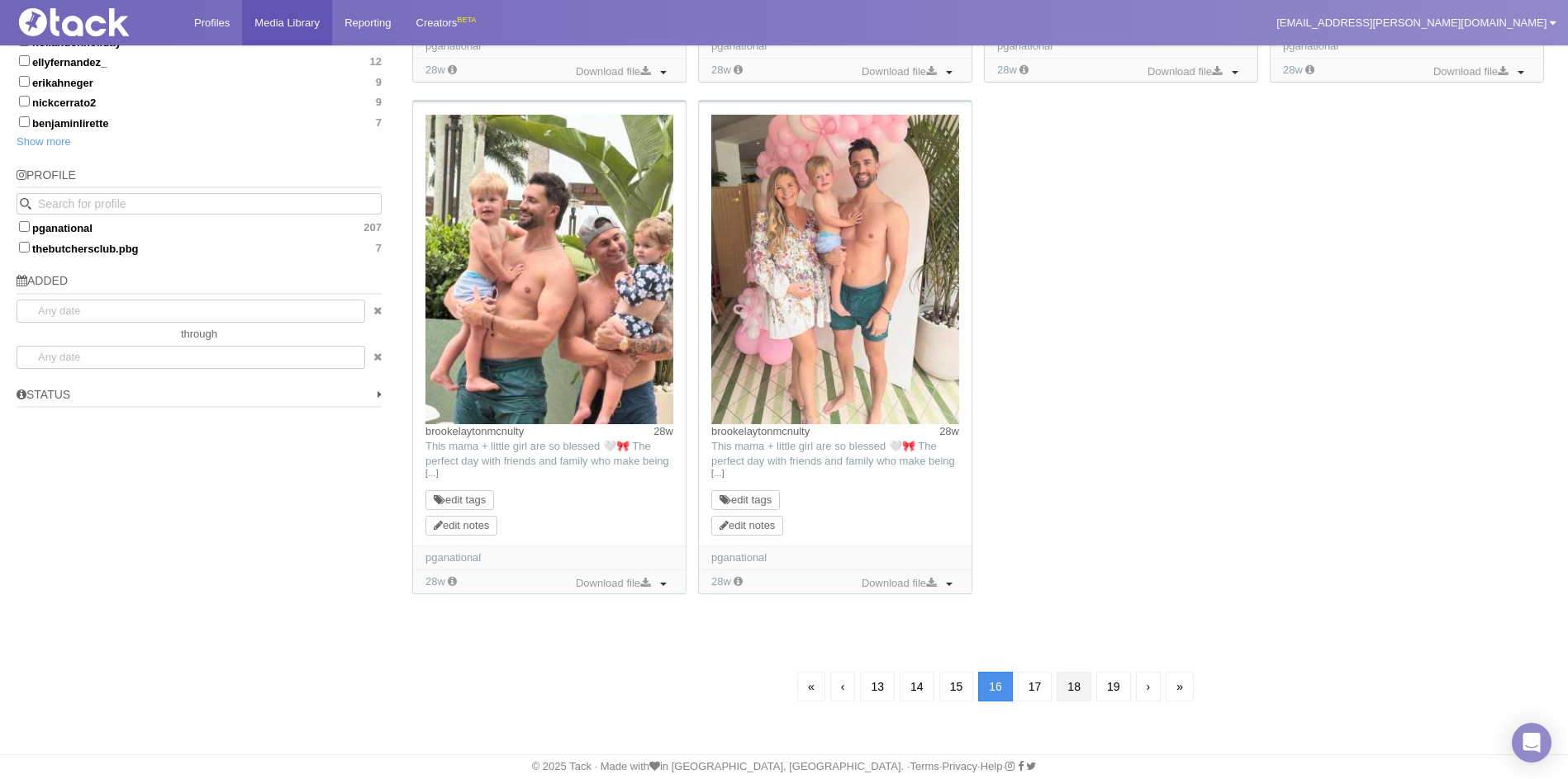
click at [1090, 681] on link "18" at bounding box center [1073, 687] width 35 height 30
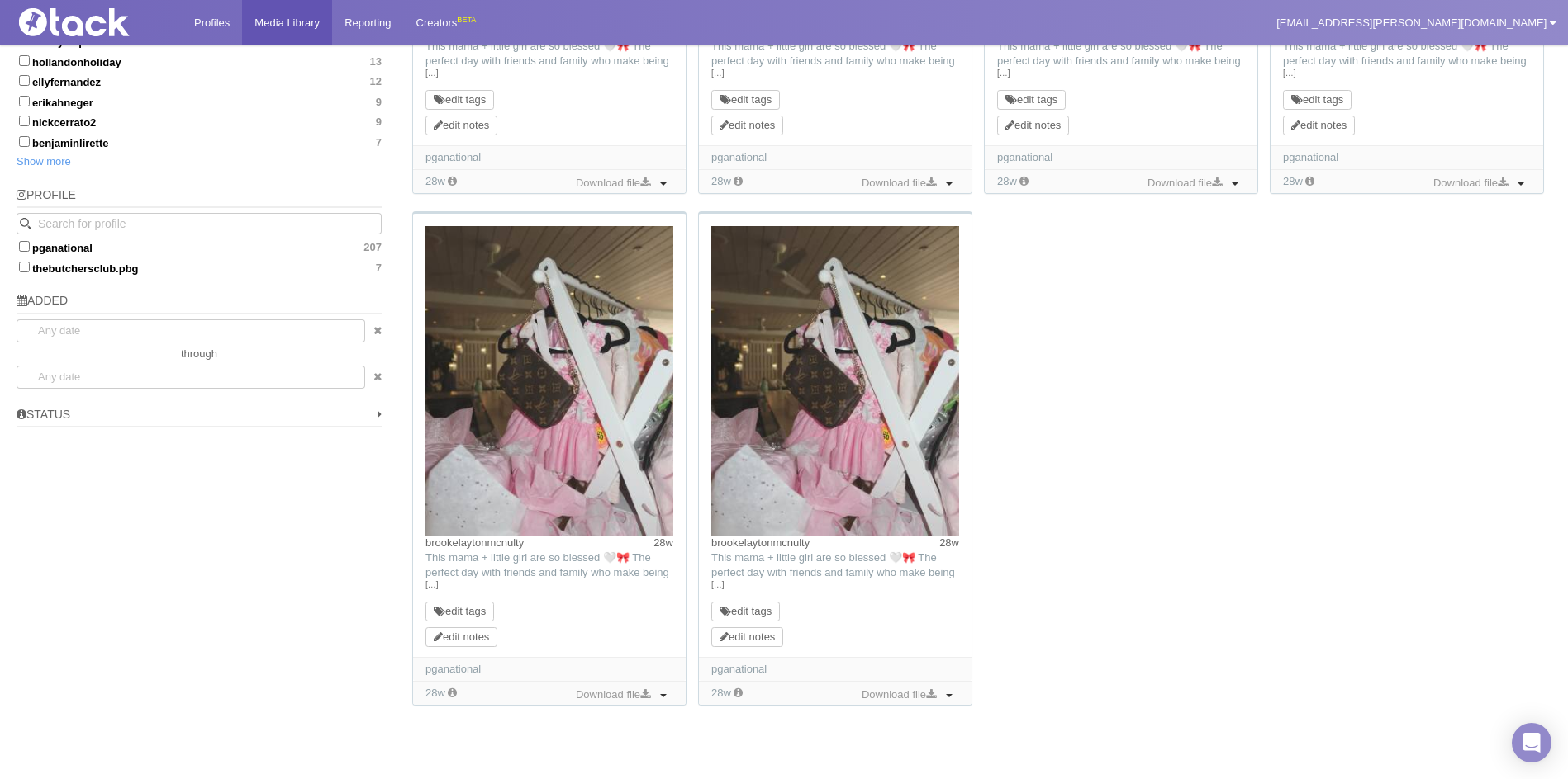
scroll to position [1139, 0]
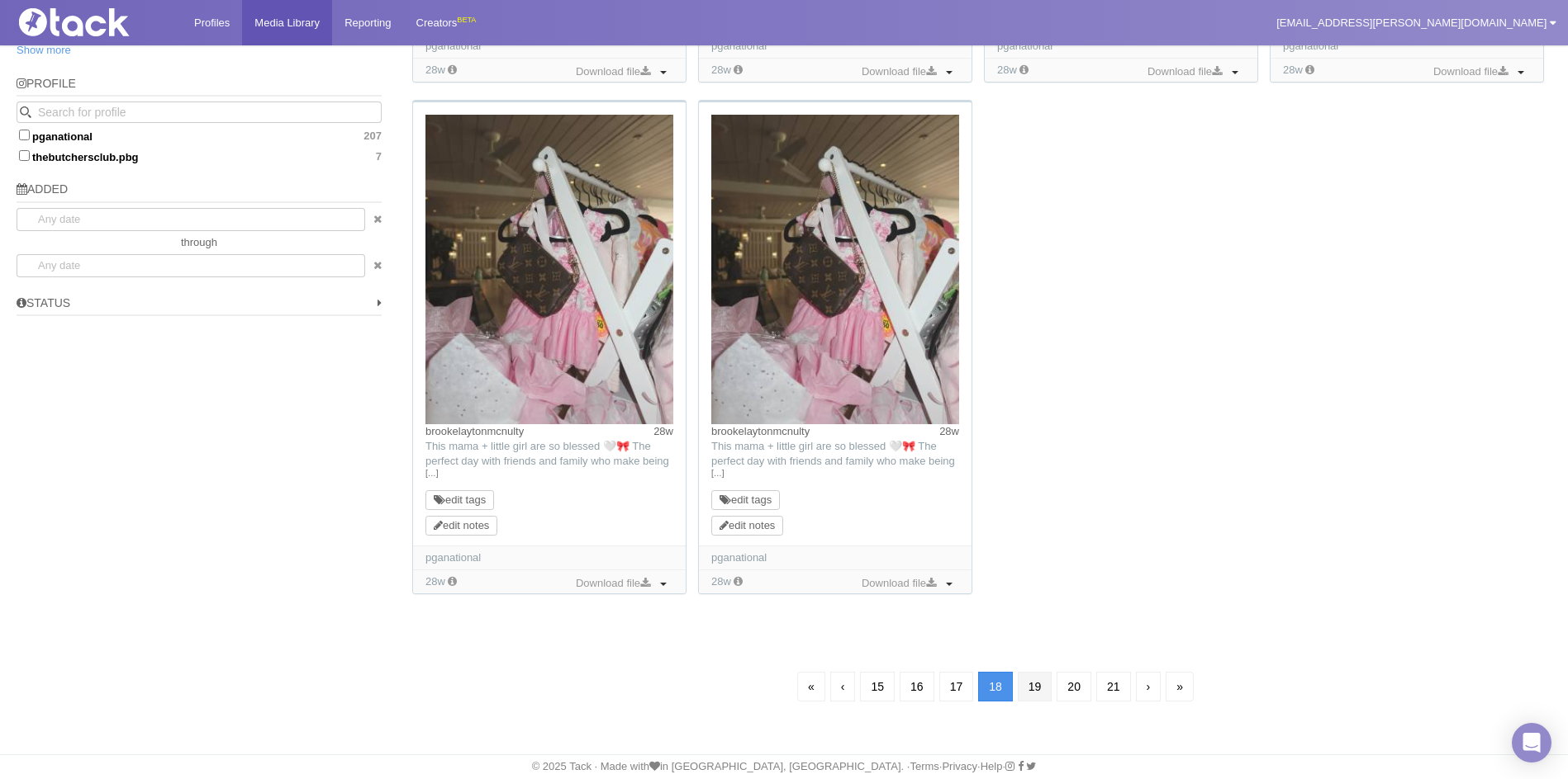
click at [1040, 680] on link "19" at bounding box center [1035, 687] width 35 height 30
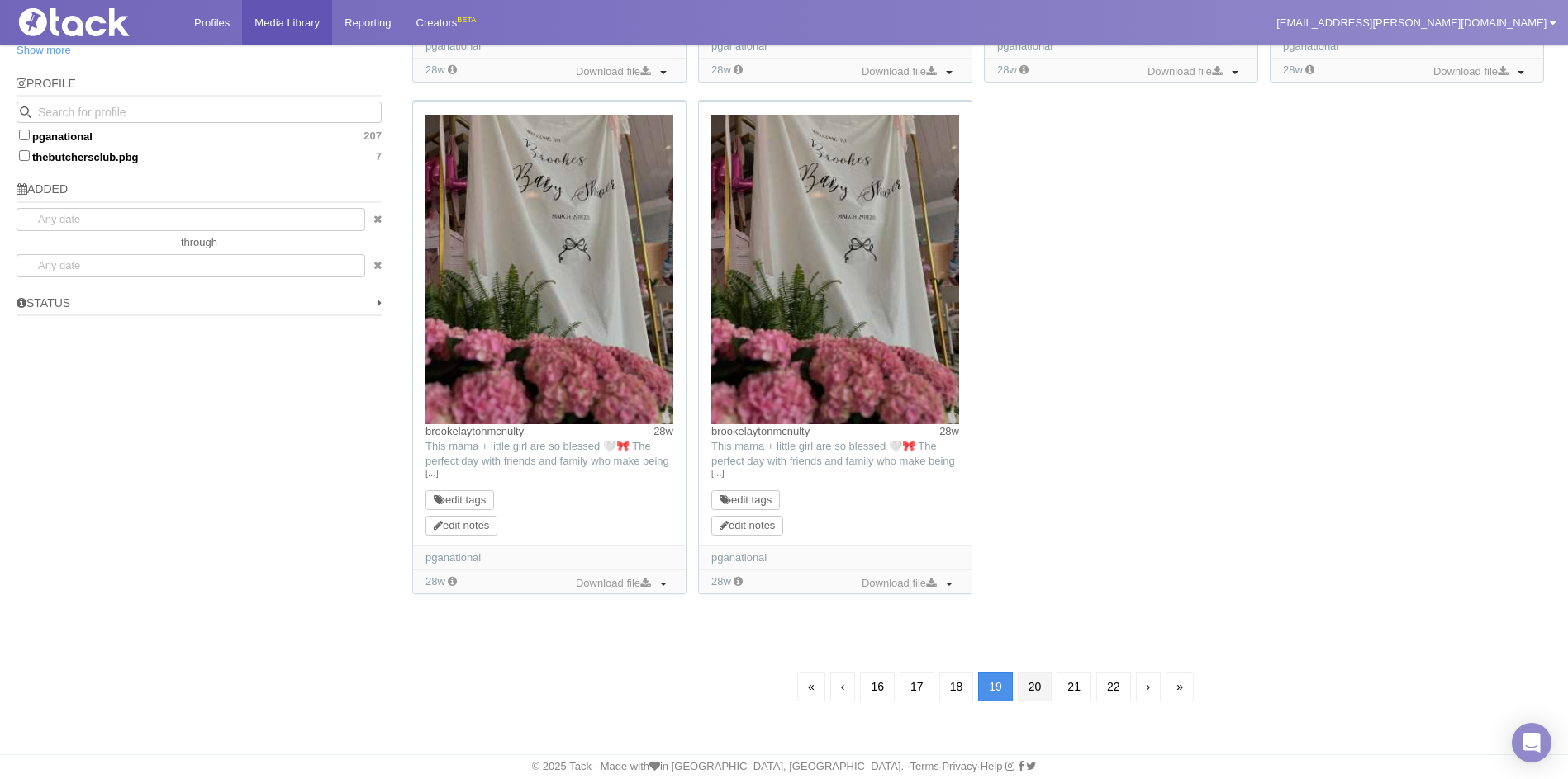
click at [1048, 697] on link "20" at bounding box center [1035, 687] width 35 height 30
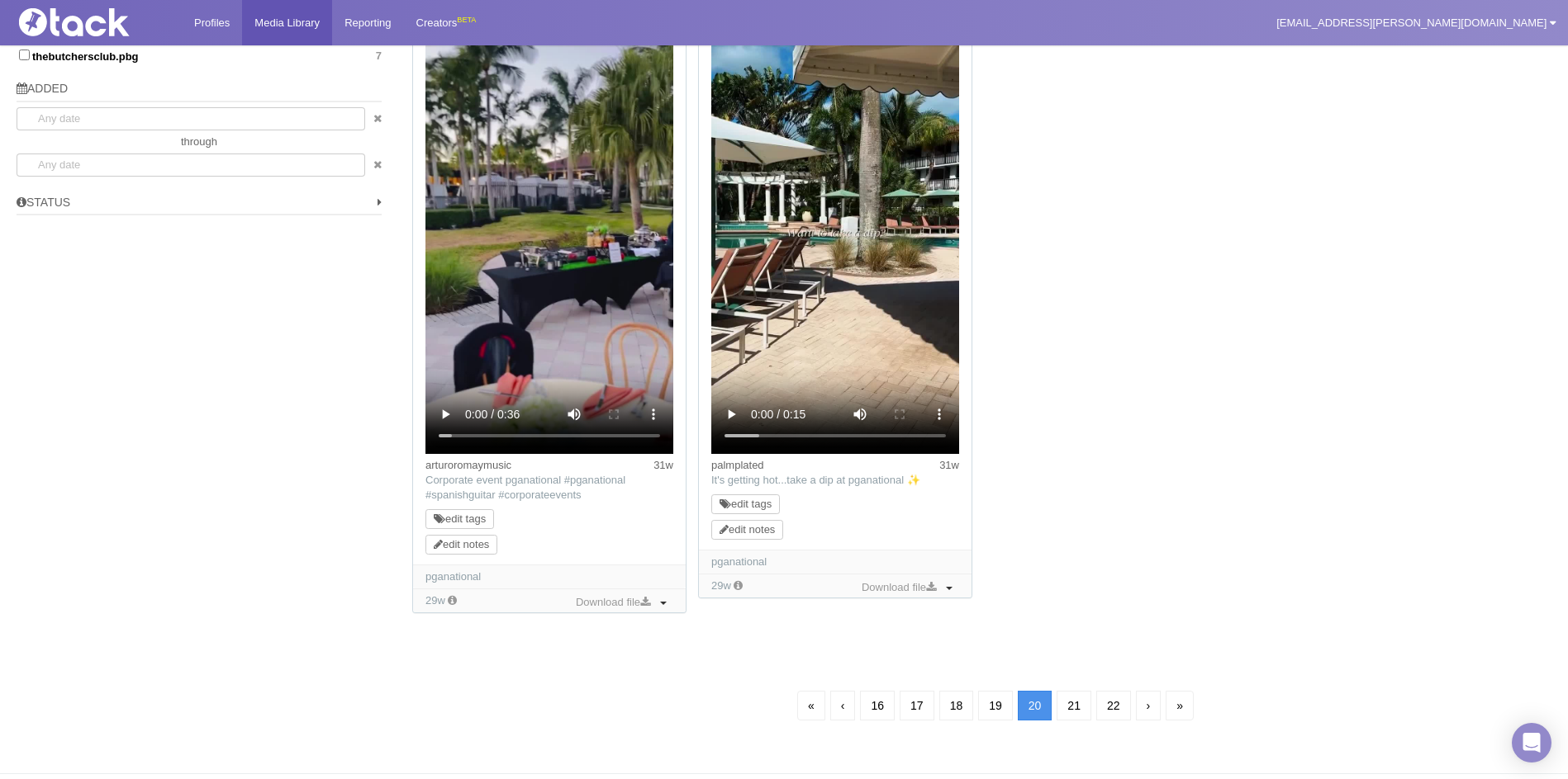
scroll to position [1258, 0]
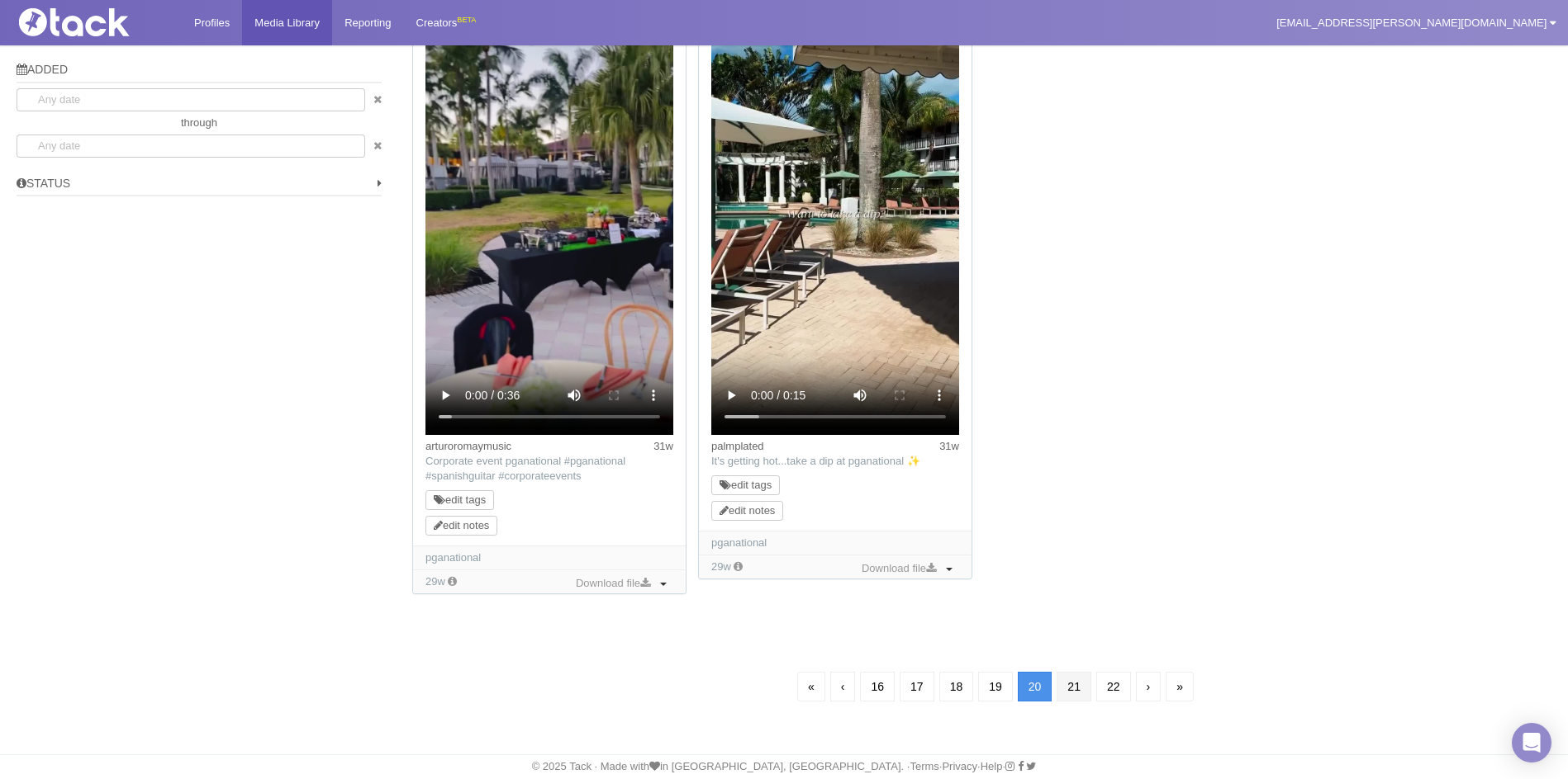
click at [1069, 698] on link "21" at bounding box center [1073, 687] width 35 height 30
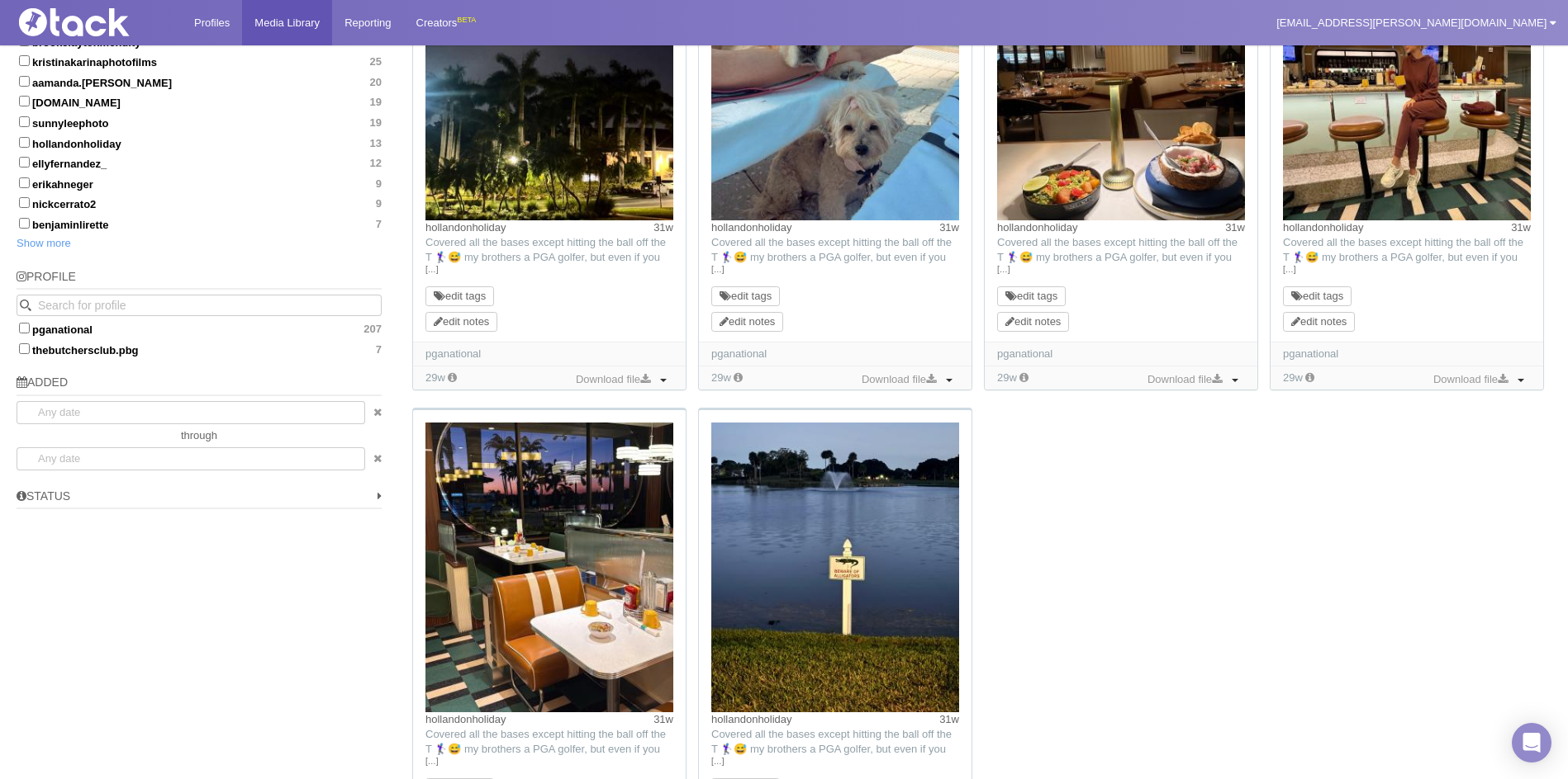
scroll to position [945, 0]
click at [1036, 232] on link "hollandonholiday" at bounding box center [1038, 228] width 81 height 12
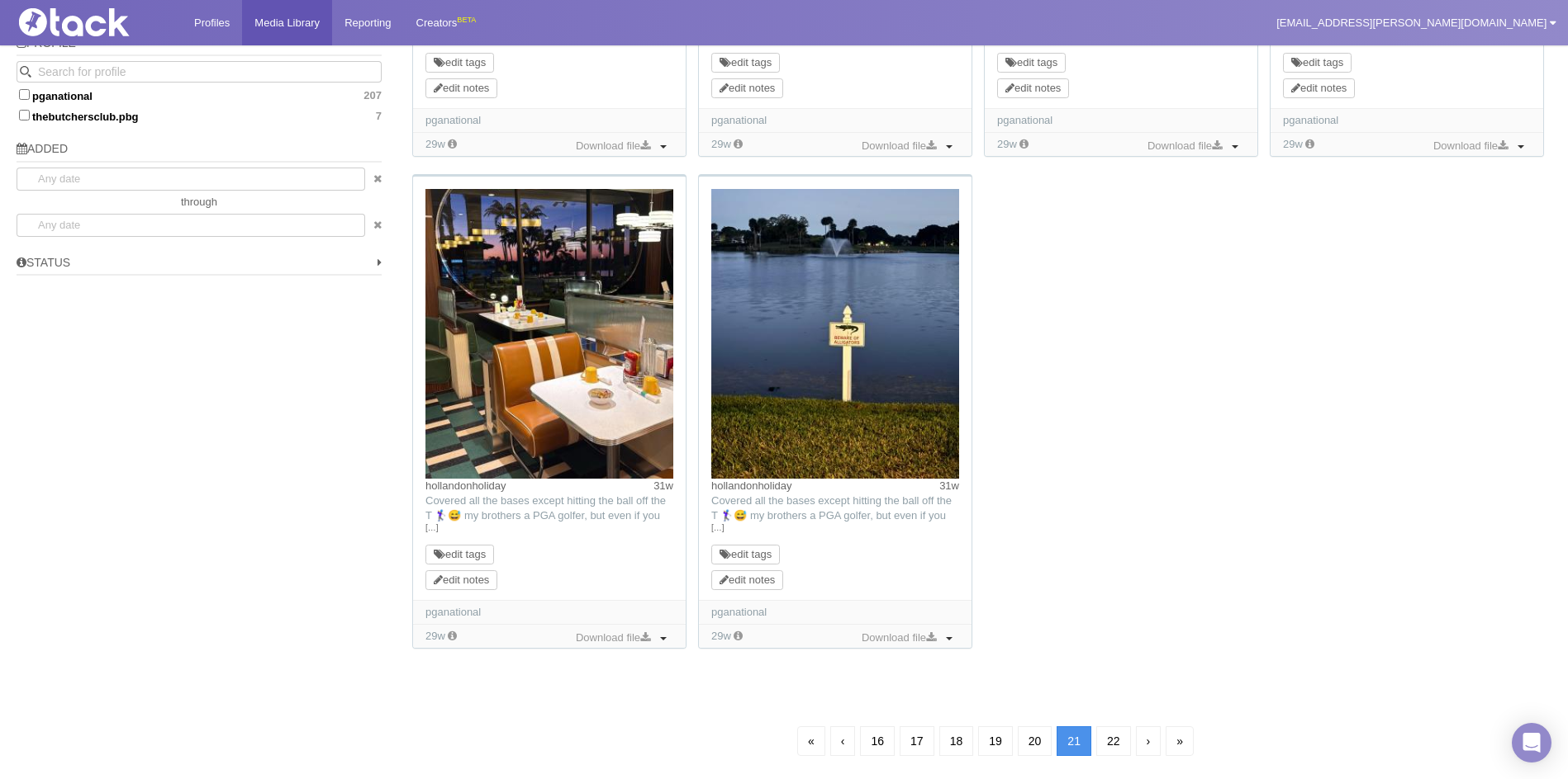
scroll to position [1233, 0]
